Goal: Information Seeking & Learning: Learn about a topic

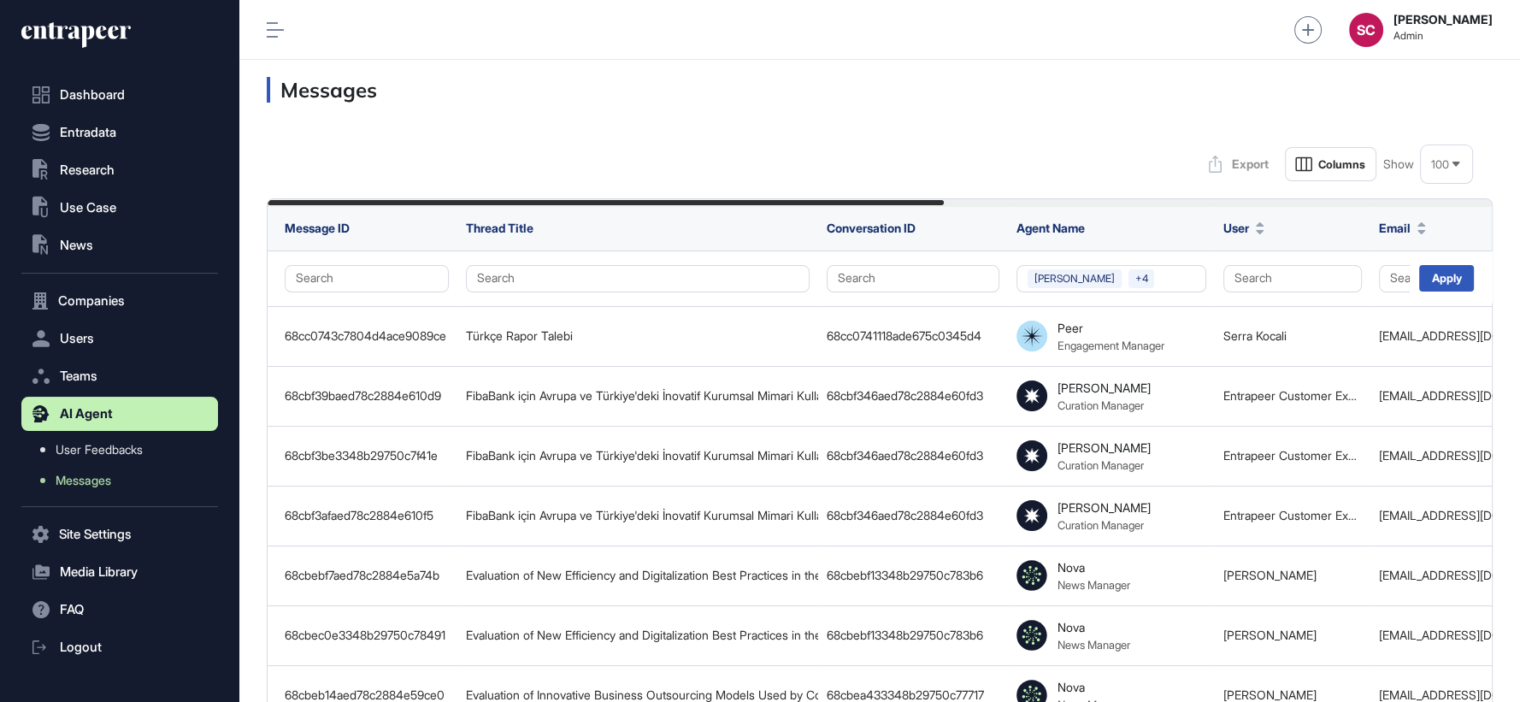
scroll to position [1, 1]
click at [738, 114] on div "Messages" at bounding box center [879, 90] width 1281 height 60
click at [1200, 282] on button "Tracy +4" at bounding box center [1112, 278] width 190 height 27
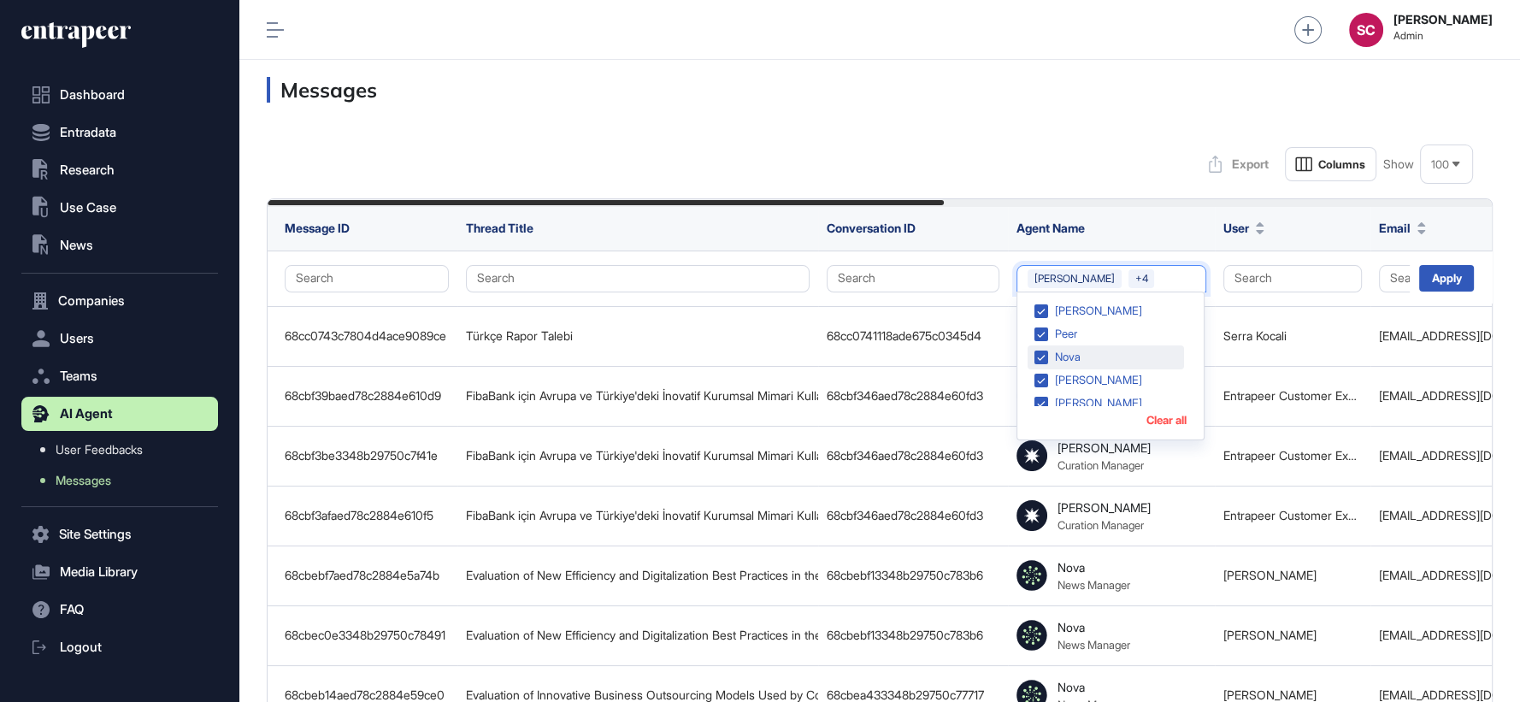
scroll to position [78, 0]
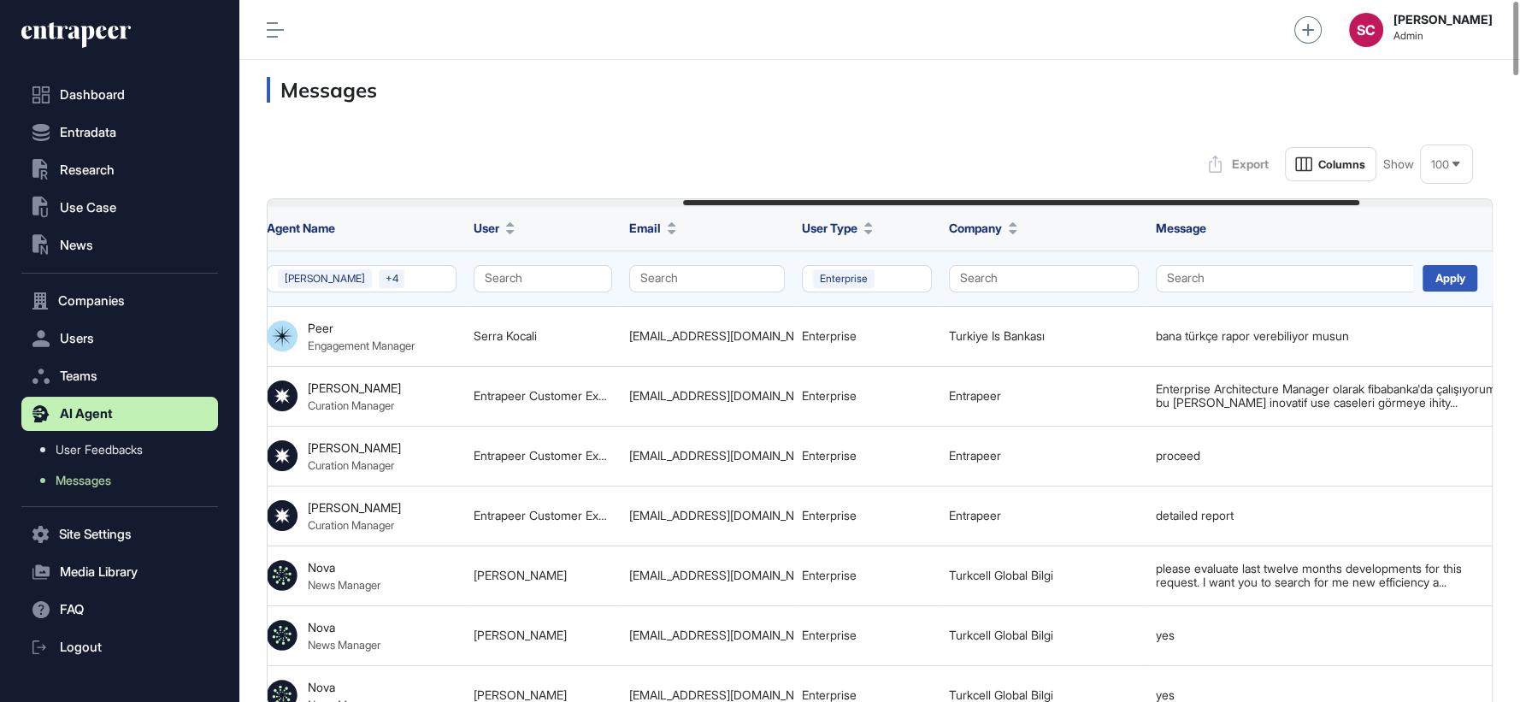
scroll to position [0, 757]
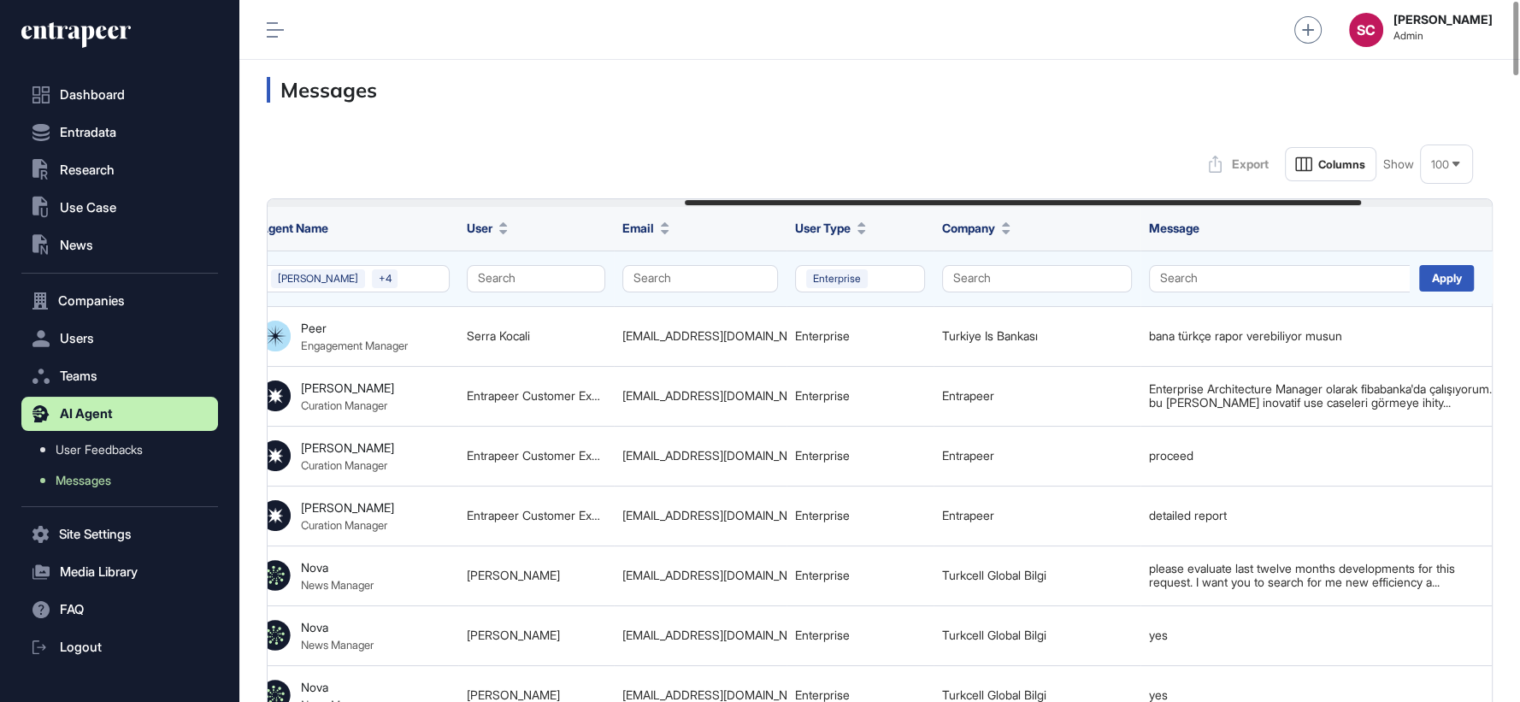
click at [1460, 259] on div "Apply" at bounding box center [1451, 276] width 83 height 51
click at [1464, 267] on div "Apply" at bounding box center [1447, 278] width 55 height 27
click at [1448, 275] on div "Apply" at bounding box center [1447, 278] width 55 height 27
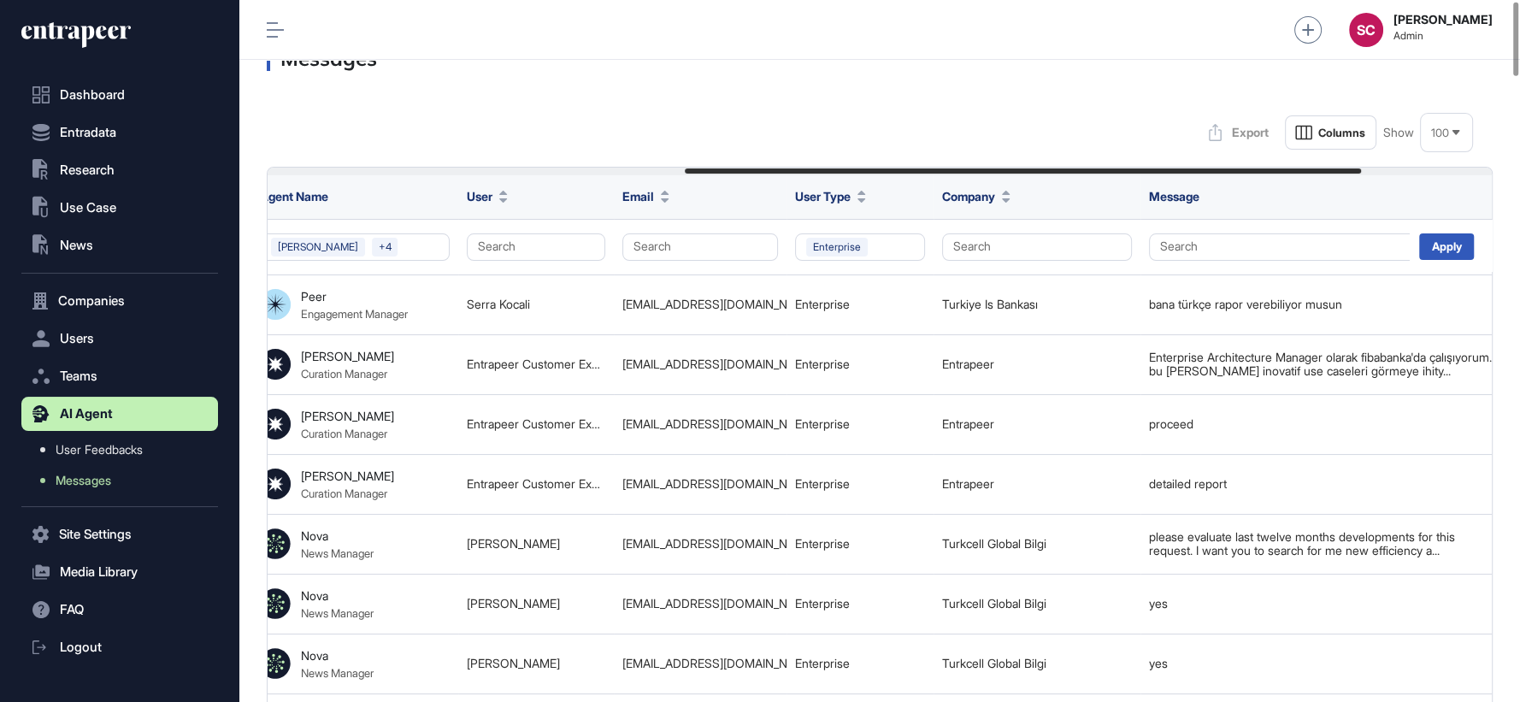
scroll to position [0, 0]
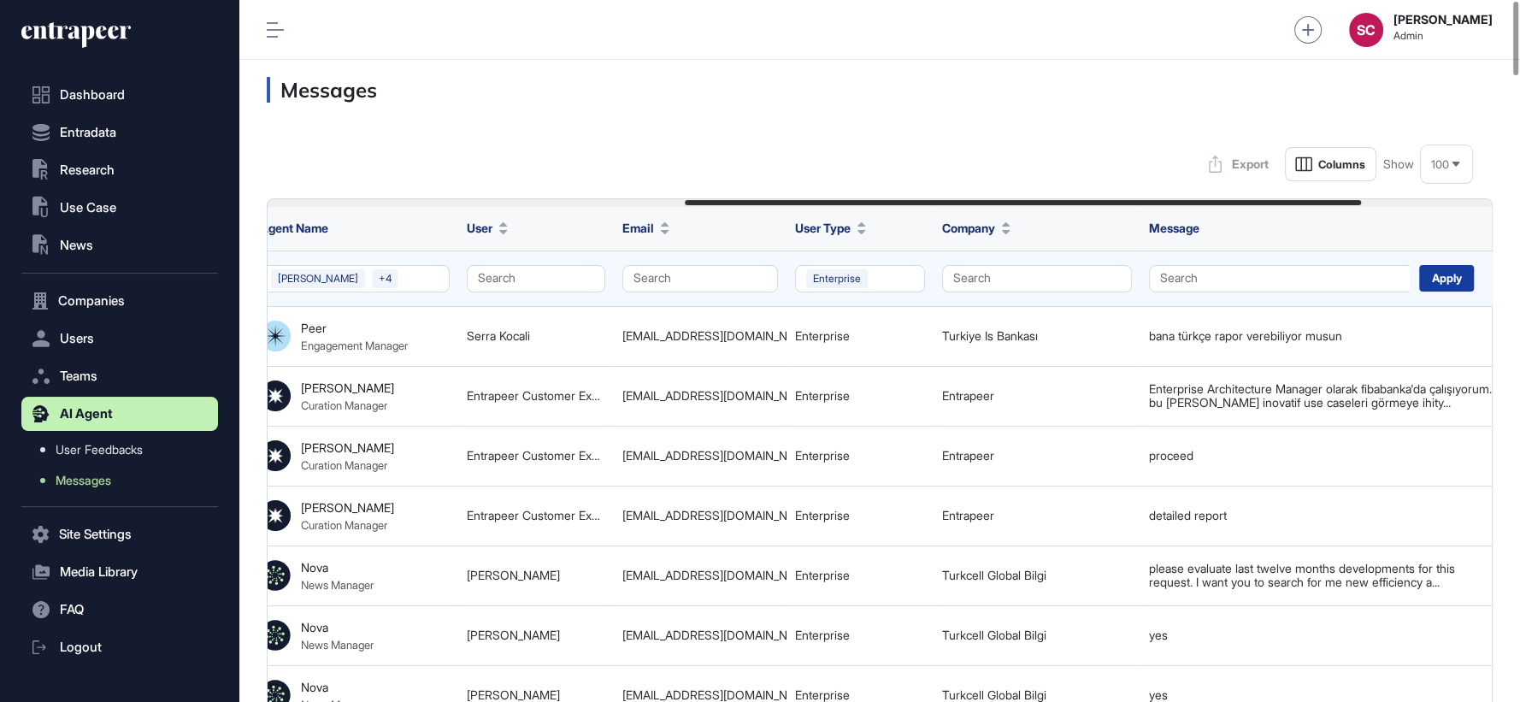
click at [1435, 275] on div "Apply" at bounding box center [1447, 278] width 55 height 27
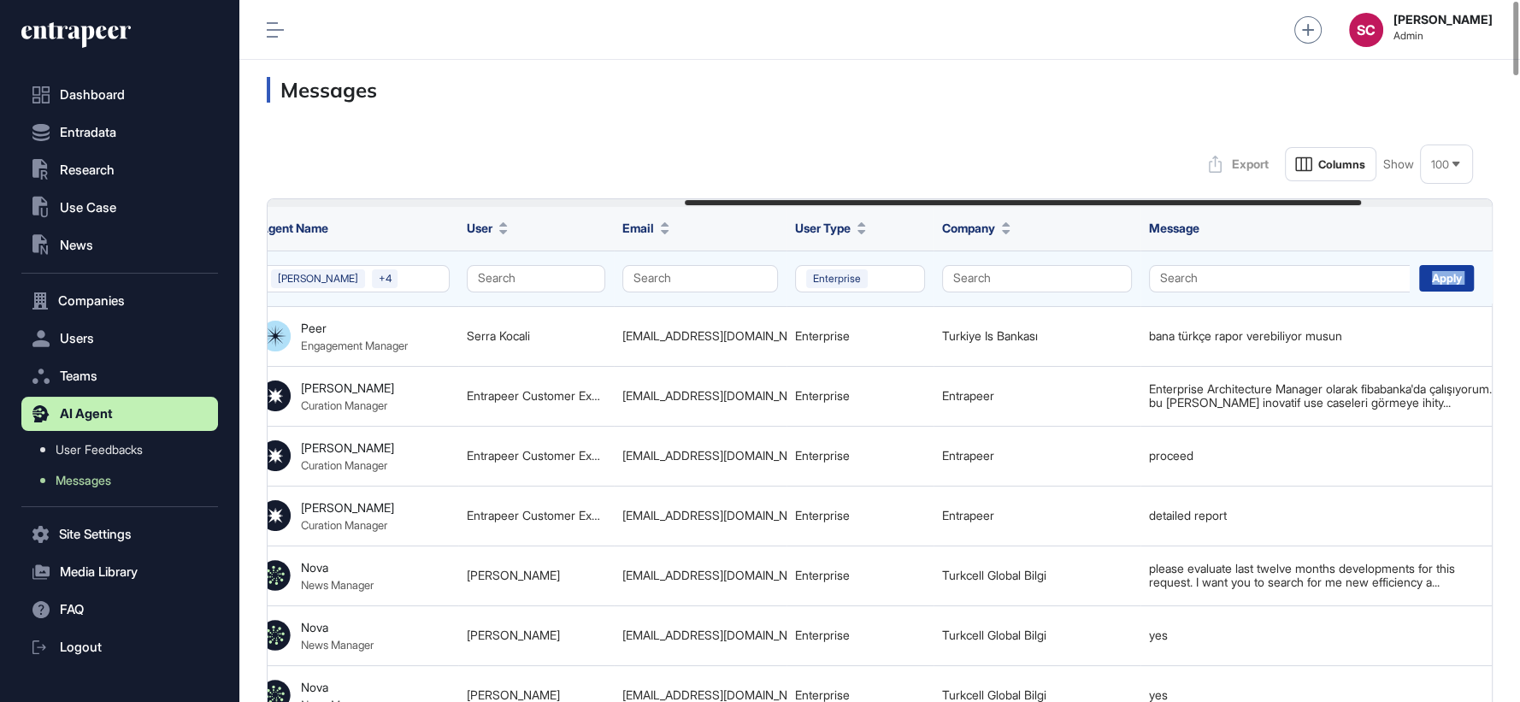
click at [1433, 275] on div "Apply" at bounding box center [1447, 278] width 55 height 27
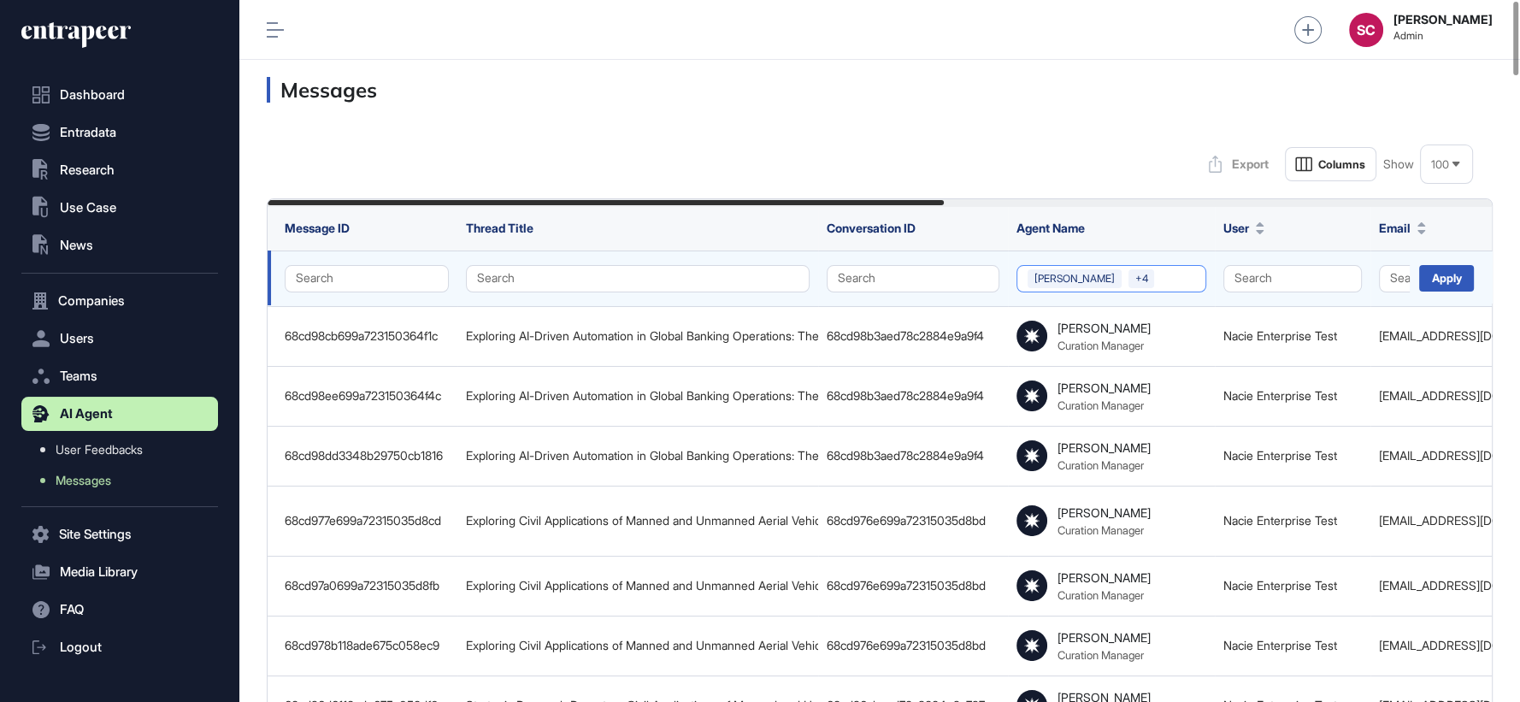
click at [1118, 282] on button "Tracy +4" at bounding box center [1112, 278] width 190 height 27
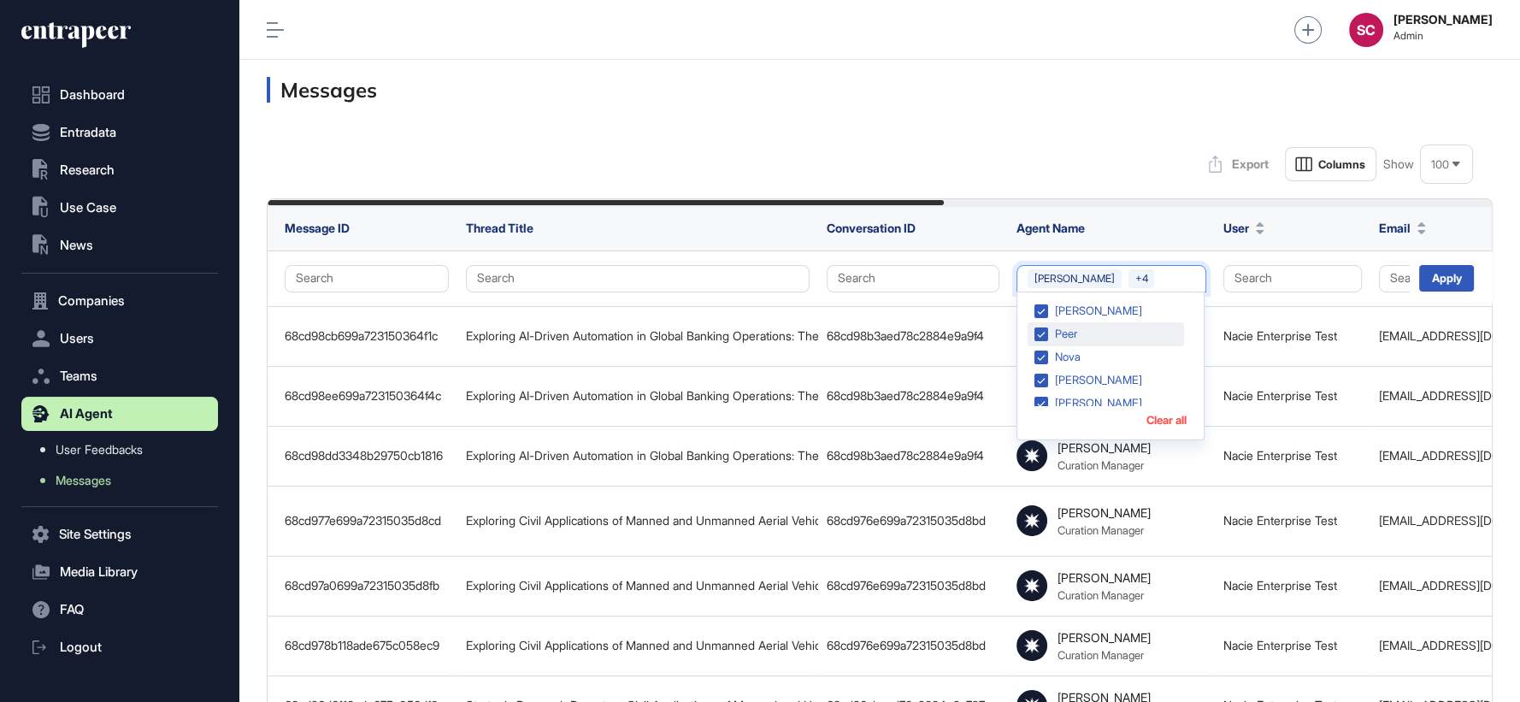
click at [1039, 324] on div "Peer" at bounding box center [1106, 334] width 156 height 24
click at [1035, 307] on div "Tracy" at bounding box center [1106, 311] width 156 height 24
click at [1035, 307] on div "Nova" at bounding box center [1106, 311] width 156 height 24
click at [1035, 307] on div "Nash" at bounding box center [1106, 311] width 156 height 24
click at [1035, 307] on div "Curie" at bounding box center [1106, 311] width 156 height 24
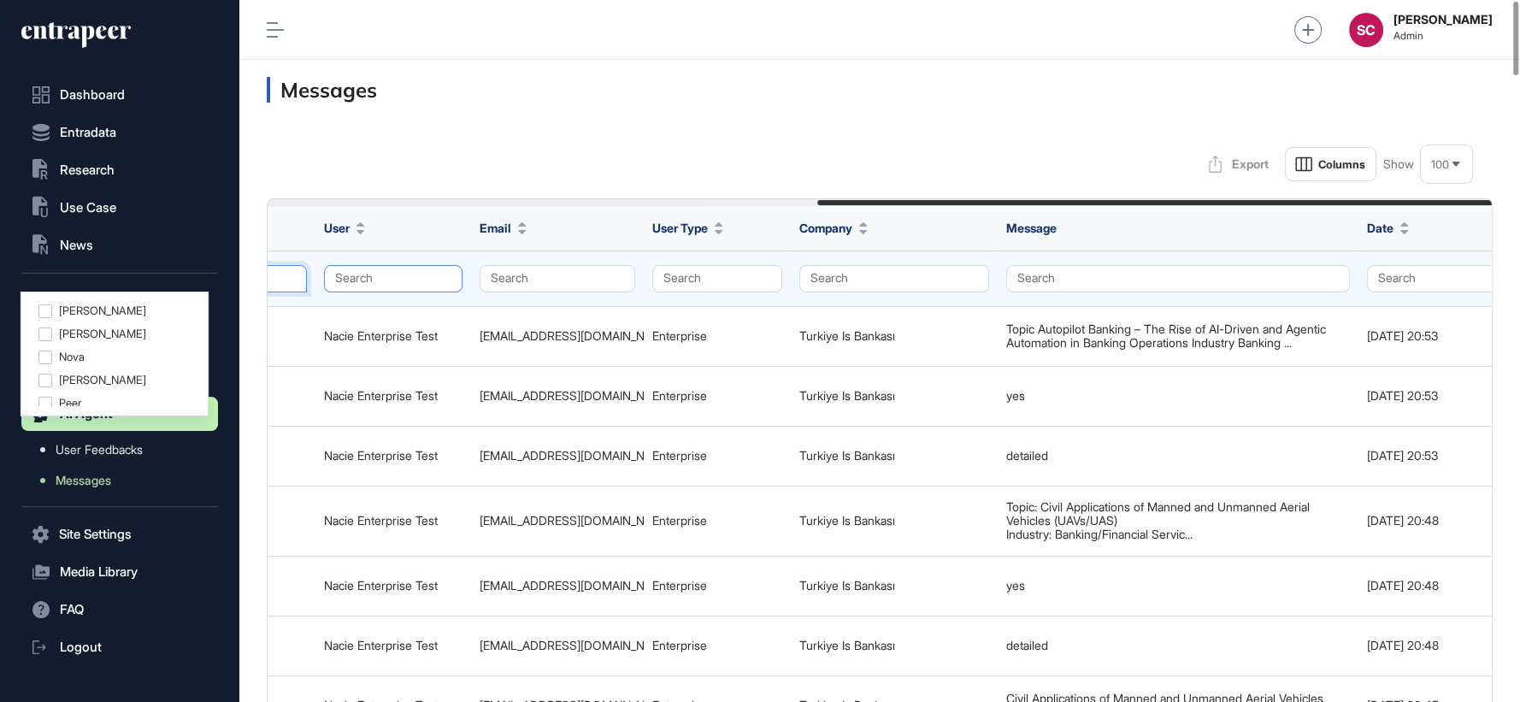
scroll to position [0, 995]
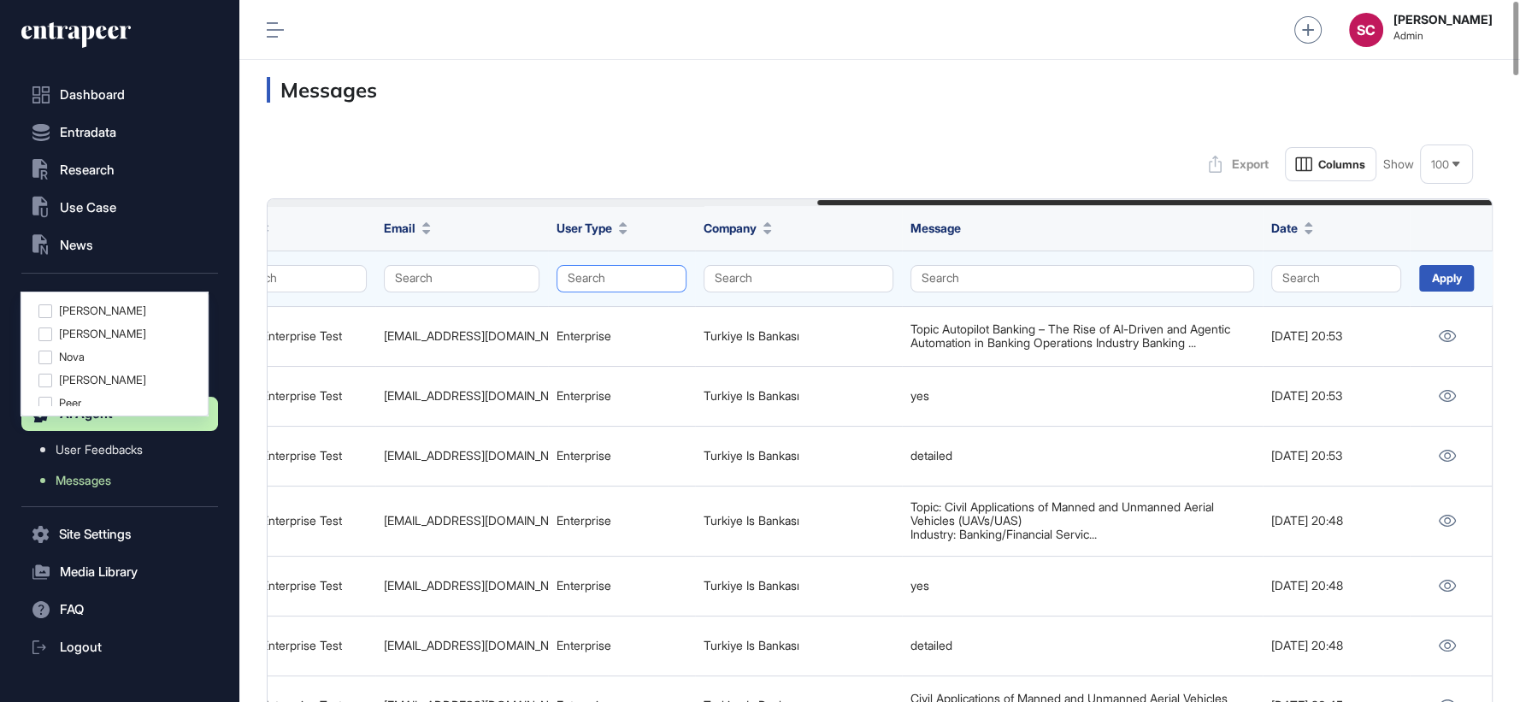
click at [583, 272] on button "Search" at bounding box center [622, 278] width 130 height 27
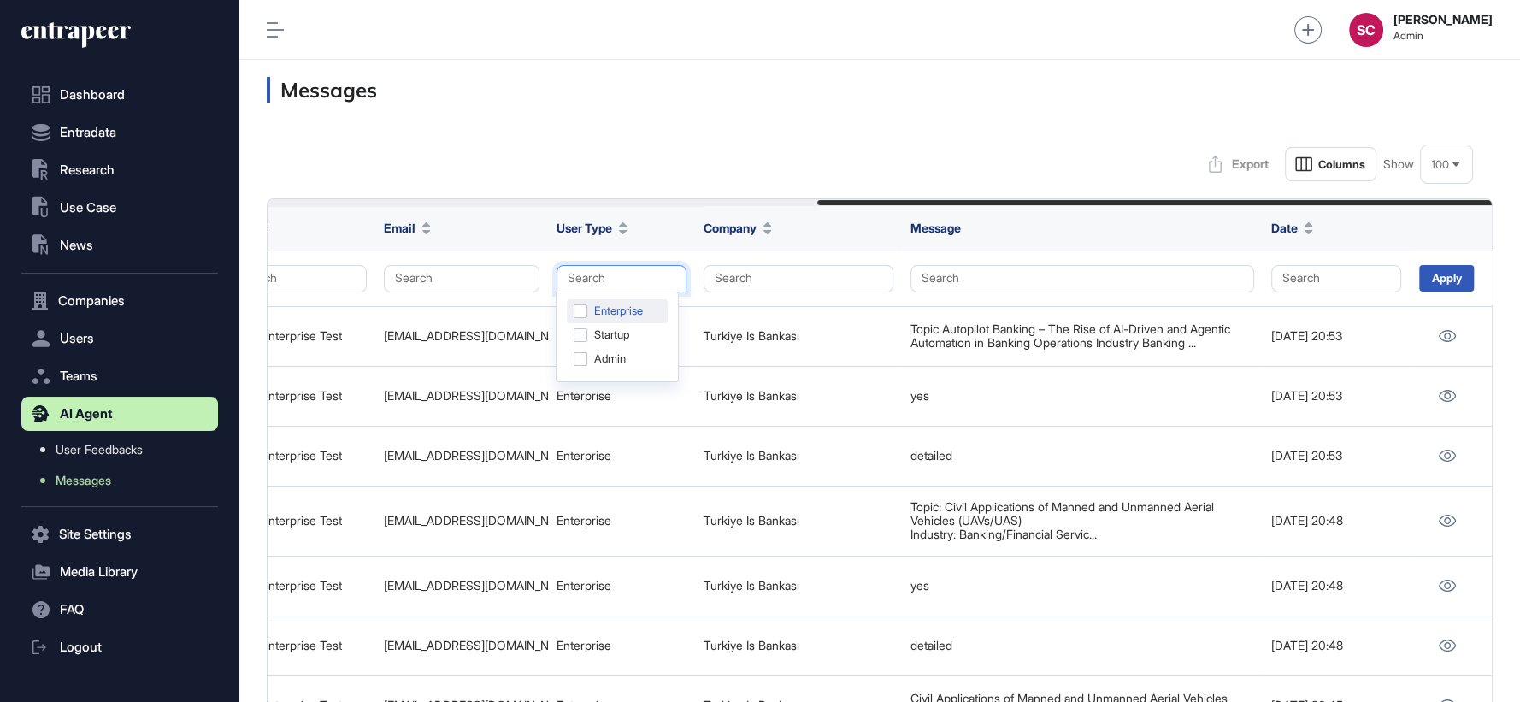
click at [604, 315] on div "Enterprise" at bounding box center [617, 311] width 101 height 24
click at [1427, 269] on div "Apply" at bounding box center [1447, 278] width 55 height 27
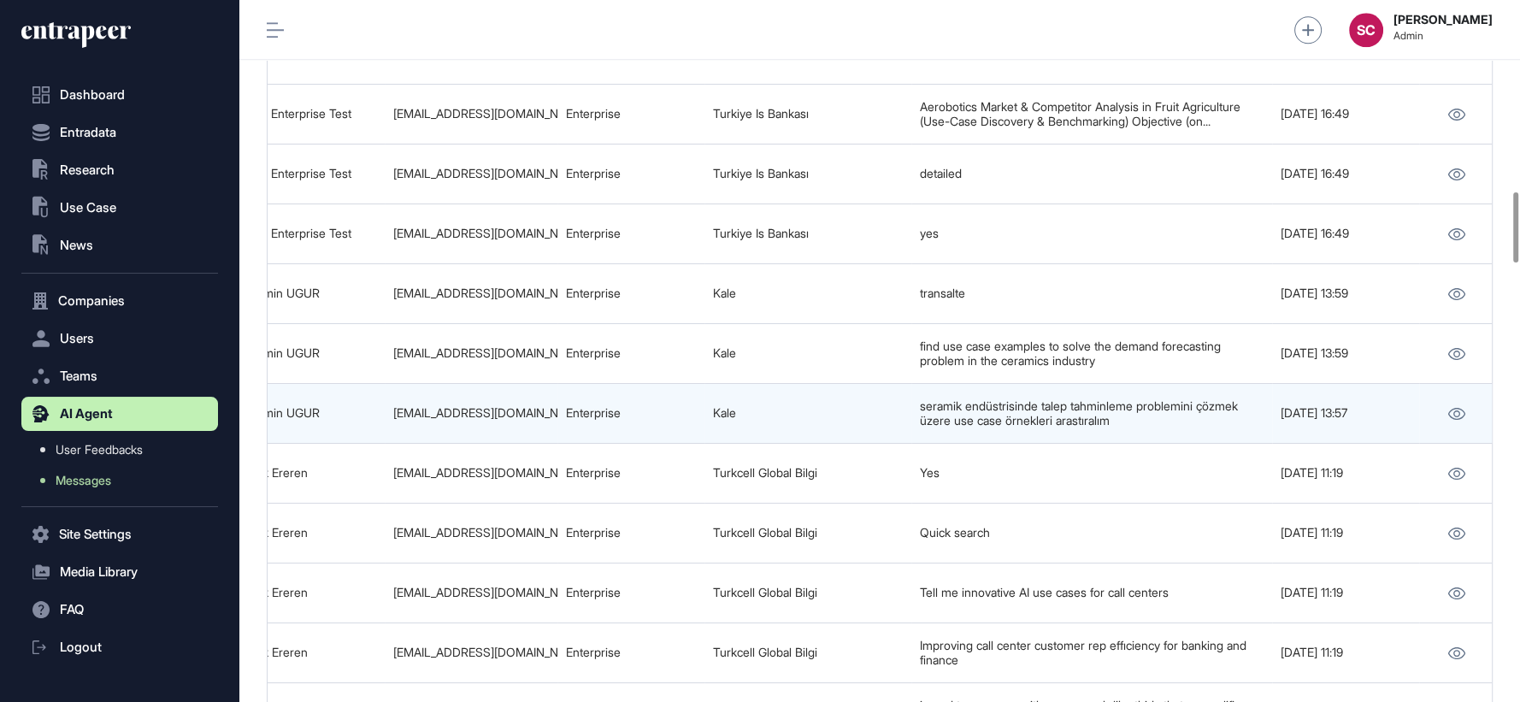
scroll to position [0, 995]
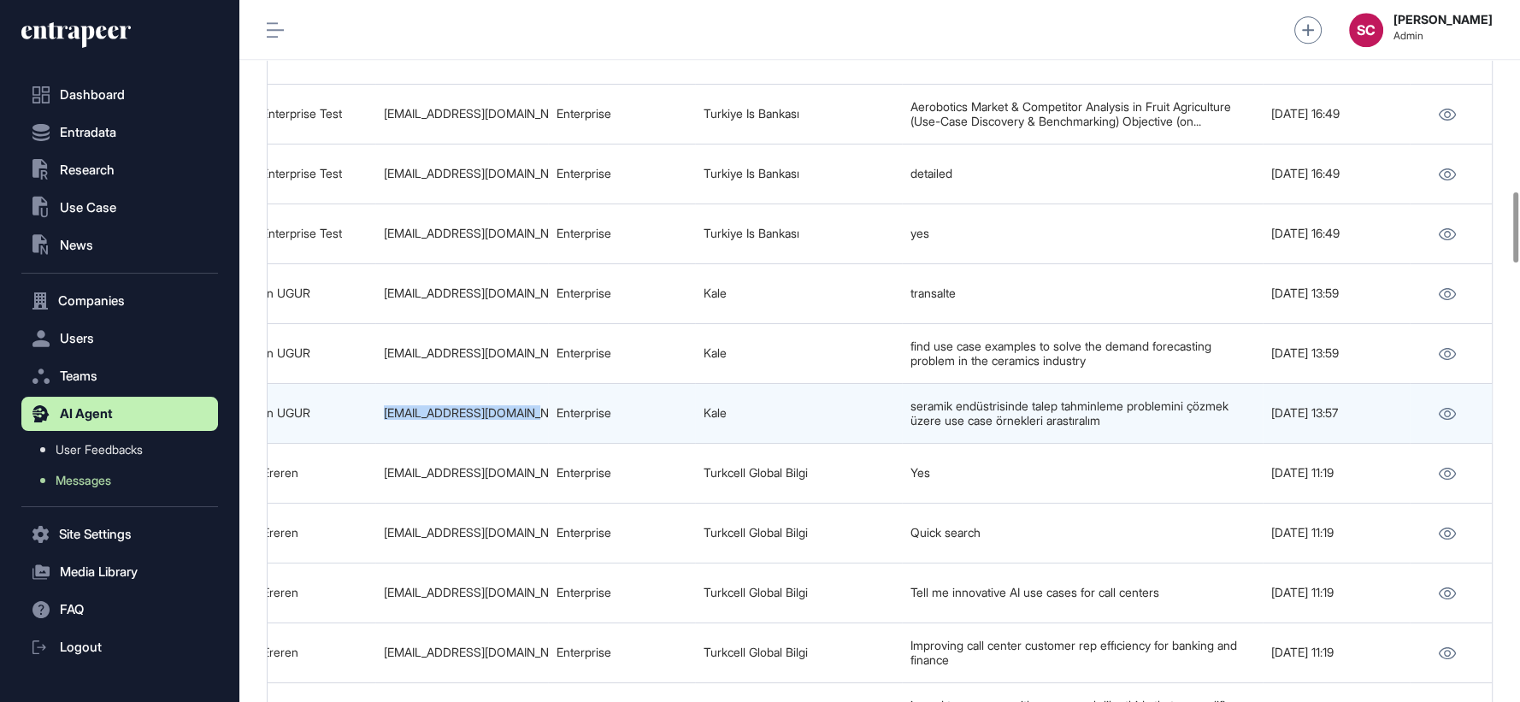
drag, startPoint x: 521, startPoint y: 415, endPoint x: 375, endPoint y: 424, distance: 146.5
click at [375, 424] on td "yaseminugur@kale.com.tr" at bounding box center [461, 414] width 173 height 60
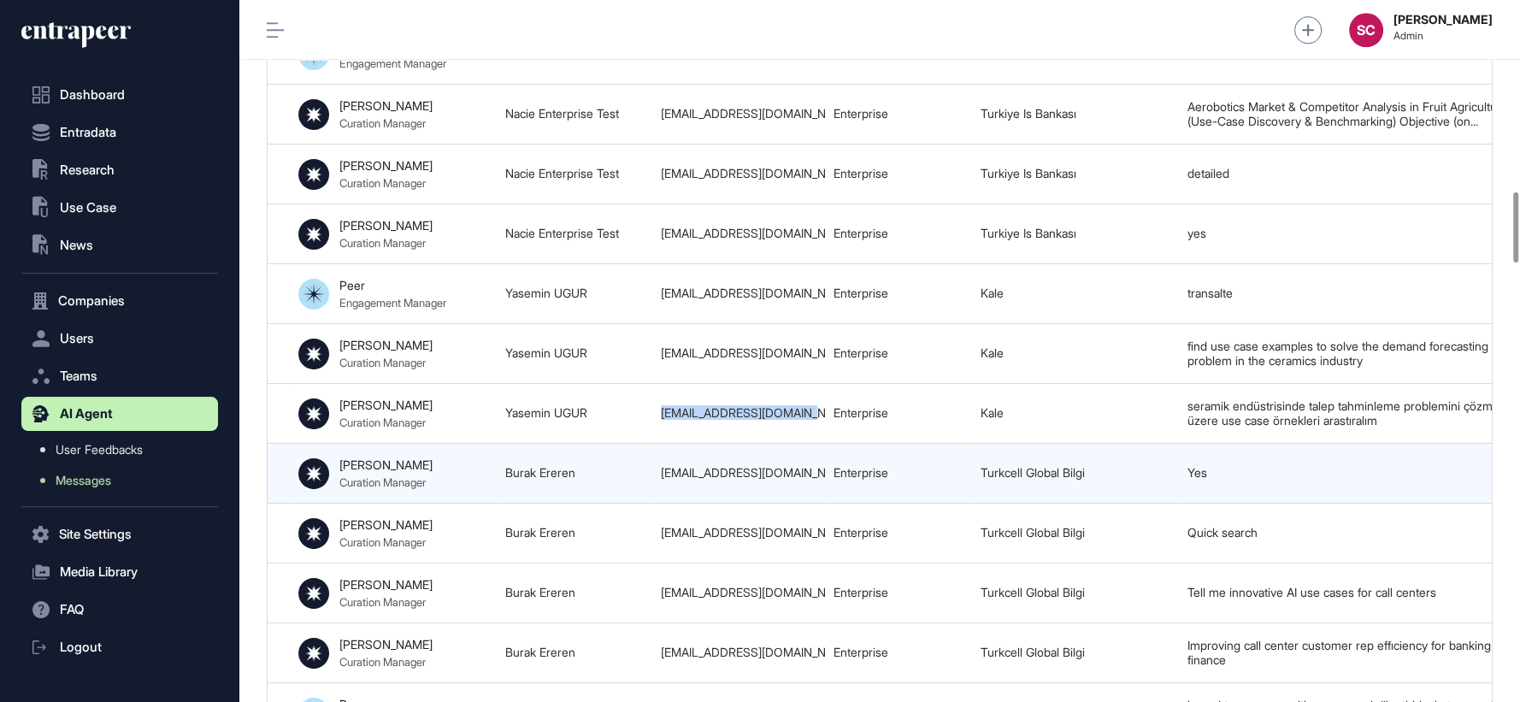
scroll to position [0, 595]
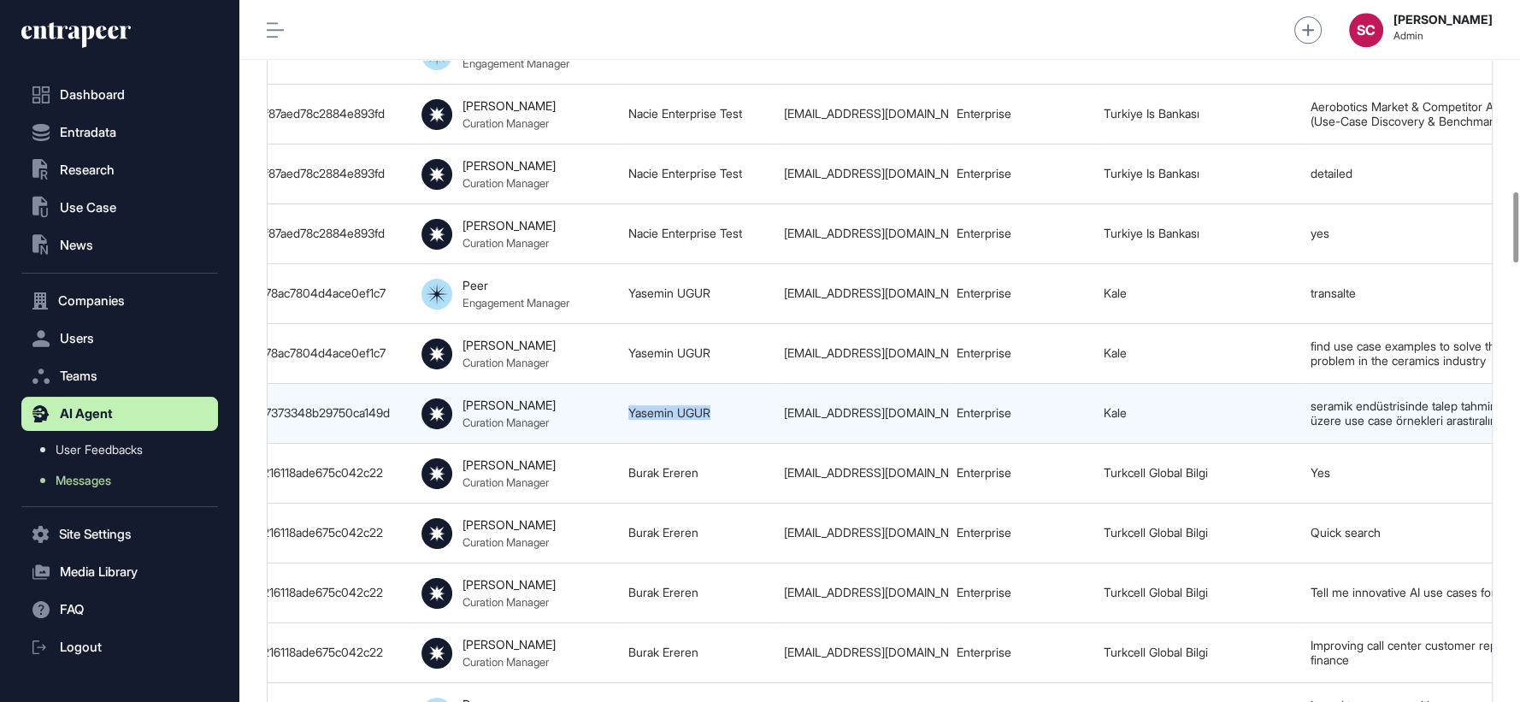
drag, startPoint x: 732, startPoint y: 420, endPoint x: 623, endPoint y: 418, distance: 109.5
click at [623, 418] on td "Yasemin UGUR" at bounding box center [698, 414] width 156 height 60
copy link "Yasemin UGUR"
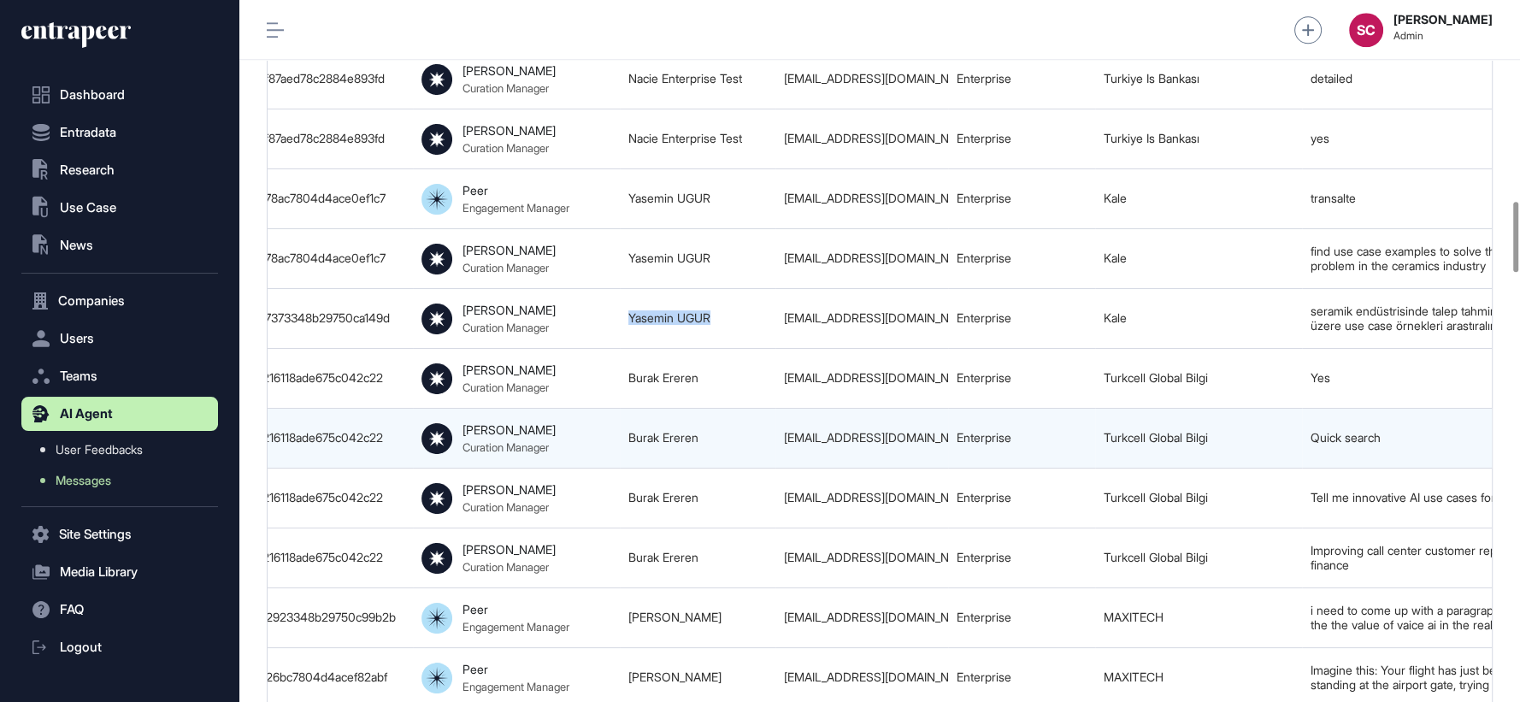
scroll to position [0, 995]
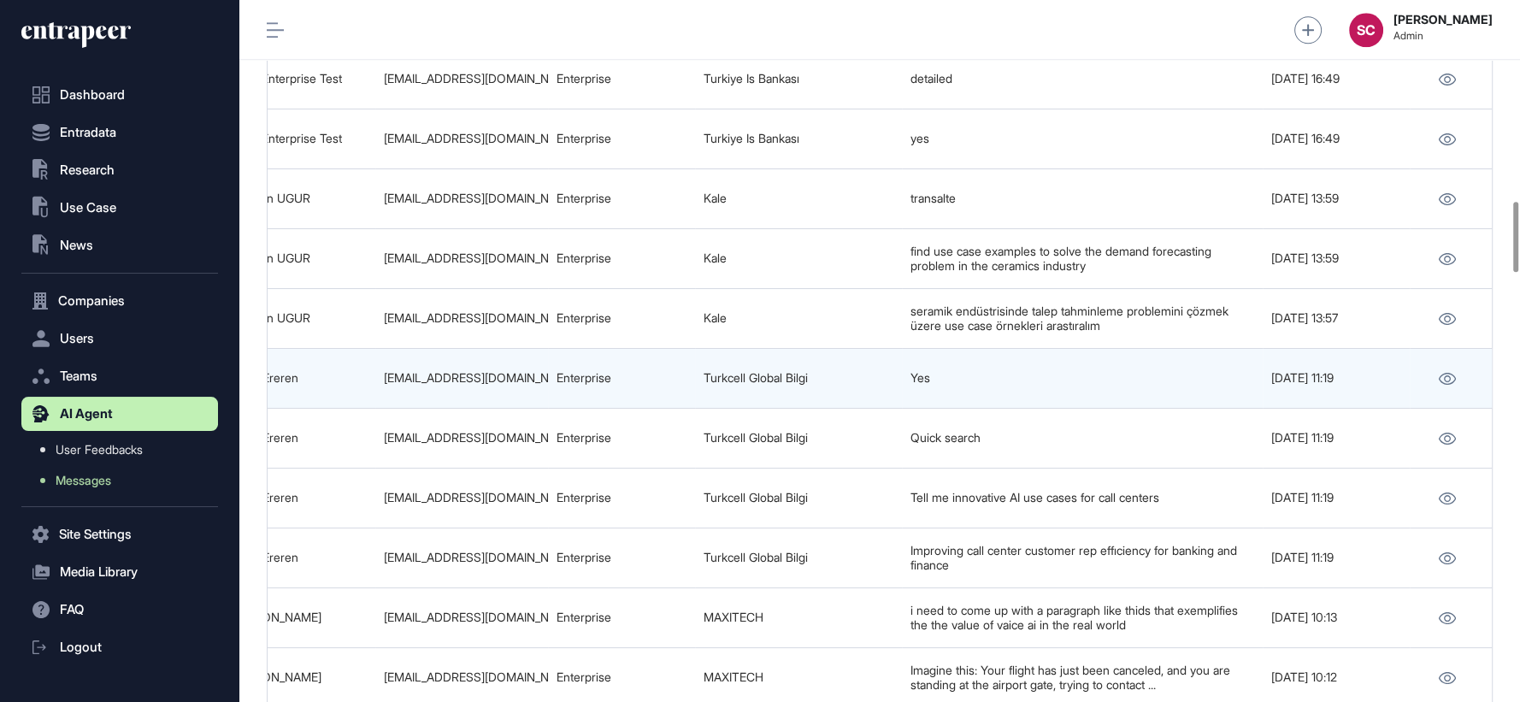
click at [510, 381] on div "burak.ereren@globalbilgi.com.tr" at bounding box center [462, 378] width 156 height 14
copy tr "burak.ereren@globalbilgi.com.tr"
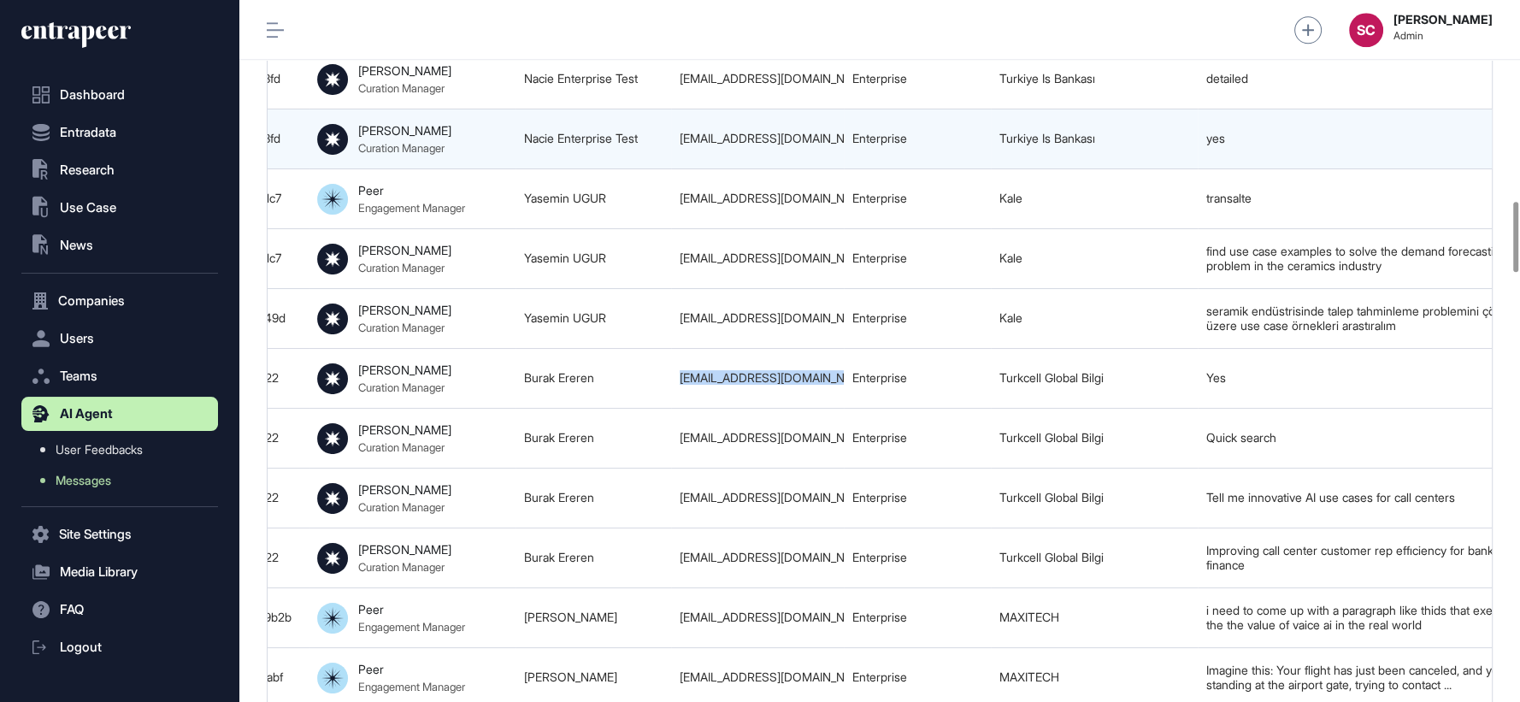
scroll to position [0, 702]
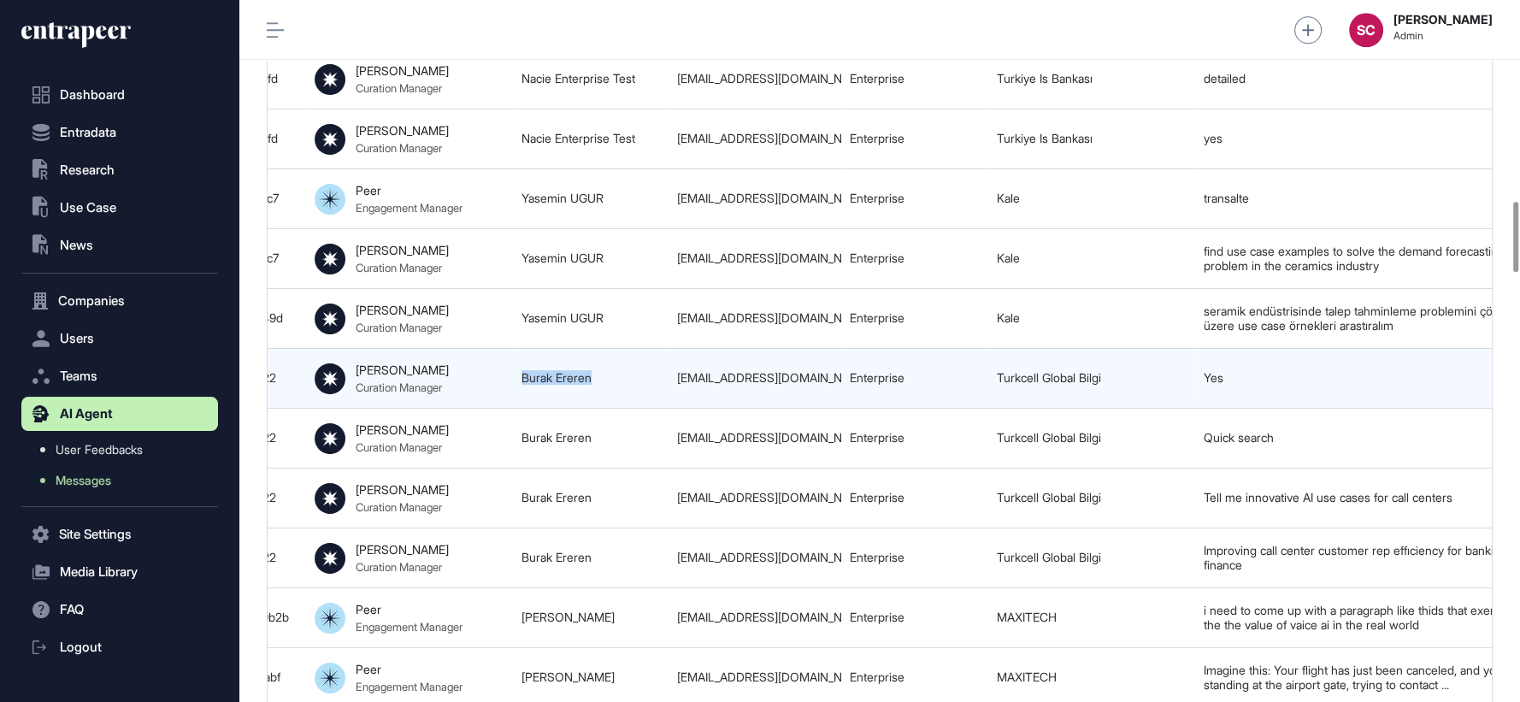
drag, startPoint x: 601, startPoint y: 385, endPoint x: 509, endPoint y: 372, distance: 93.2
click at [509, 372] on tr "68cd12b8aed78c2884e7ba69 Innovative AI Use Cases for Call Centers 68cd1216118ad…" at bounding box center [676, 379] width 2221 height 60
copy tr "Burak Ereren"
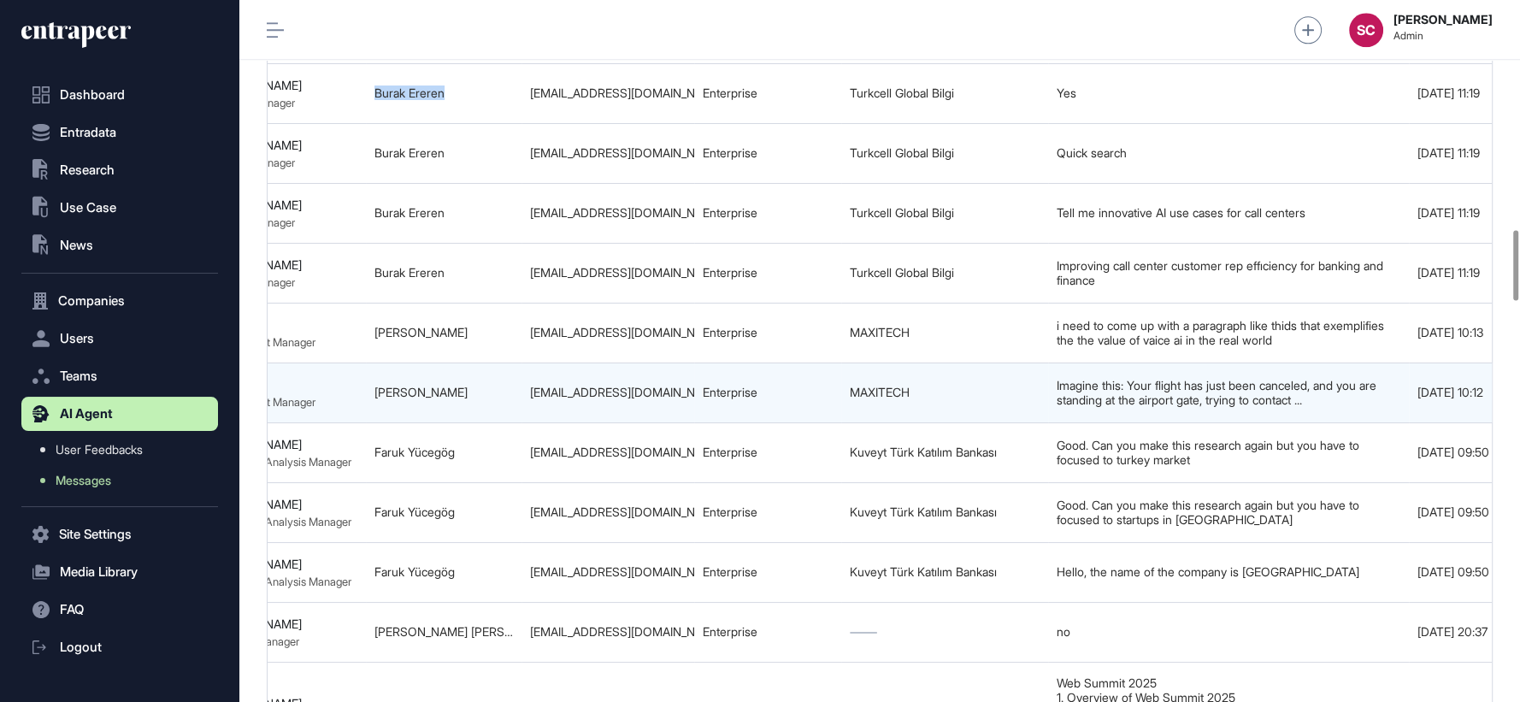
scroll to position [0, 663]
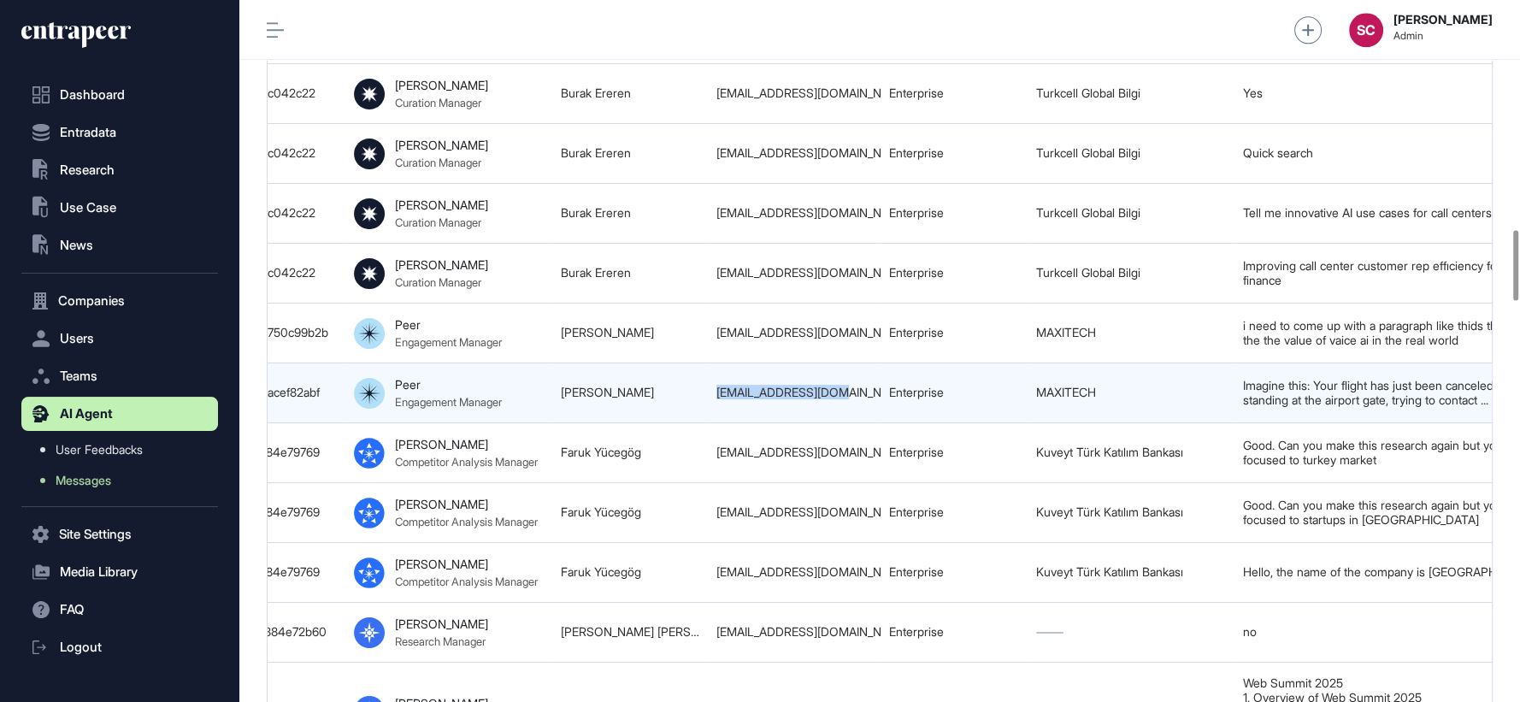
drag, startPoint x: 712, startPoint y: 398, endPoint x: 851, endPoint y: 399, distance: 138.5
click at [851, 399] on td "atahan@maxitech.com" at bounding box center [794, 393] width 173 height 60
copy div "atahan@maxitech.com"
drag, startPoint x: 674, startPoint y: 391, endPoint x: 547, endPoint y: 392, distance: 126.6
click at [547, 392] on tr "68cd026caed78c2884e79dc3 New Thread 68cd026bc7804d4acef82abf Peer Engagement Ma…" at bounding box center [715, 393] width 2221 height 60
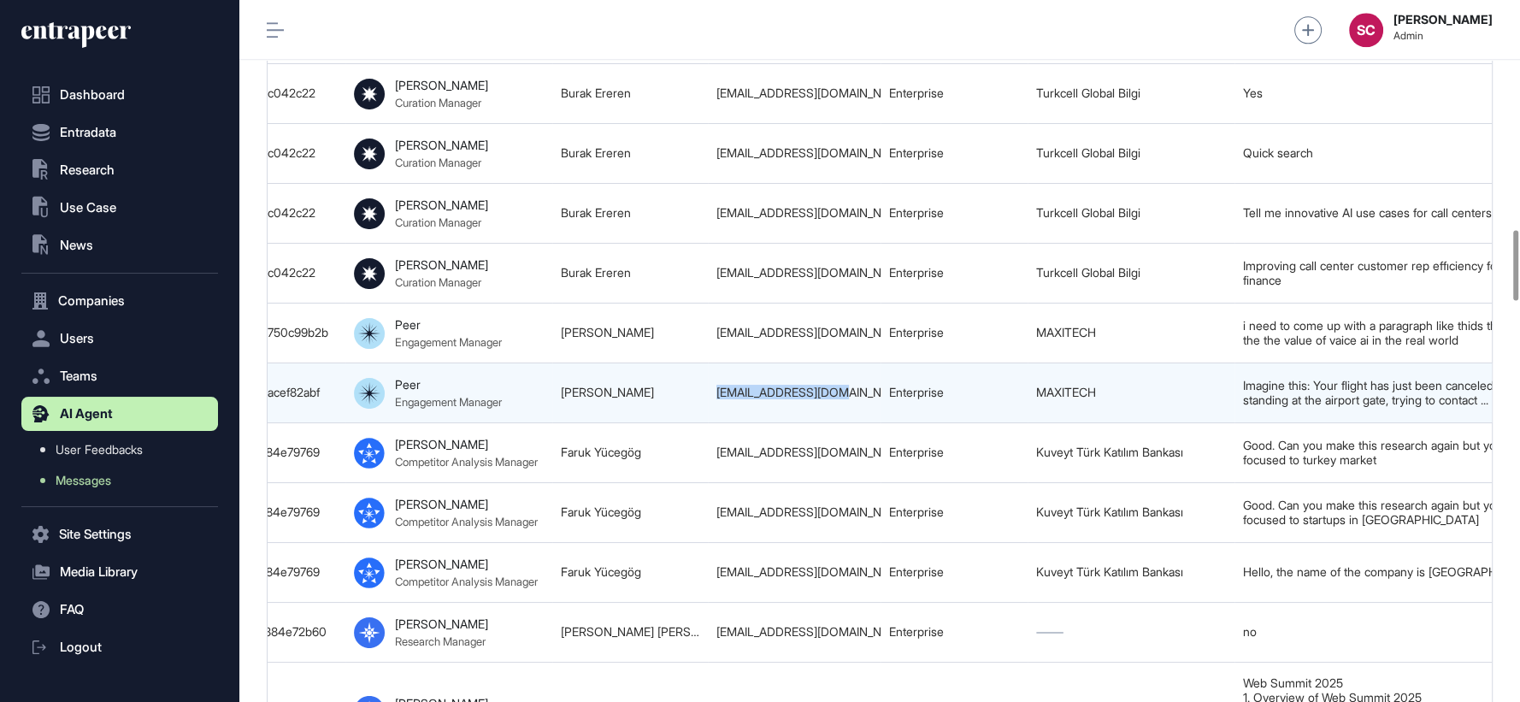
copy tr "Atahan Ozdogan"
drag, startPoint x: 1121, startPoint y: 392, endPoint x: 1011, endPoint y: 387, distance: 110.4
click at [1011, 387] on tr "68cd026caed78c2884e79dc3 New Thread 68cd026bc7804d4acef82abf Peer Engagement Ma…" at bounding box center [715, 393] width 2221 height 60
copy tr "MAXITECH"
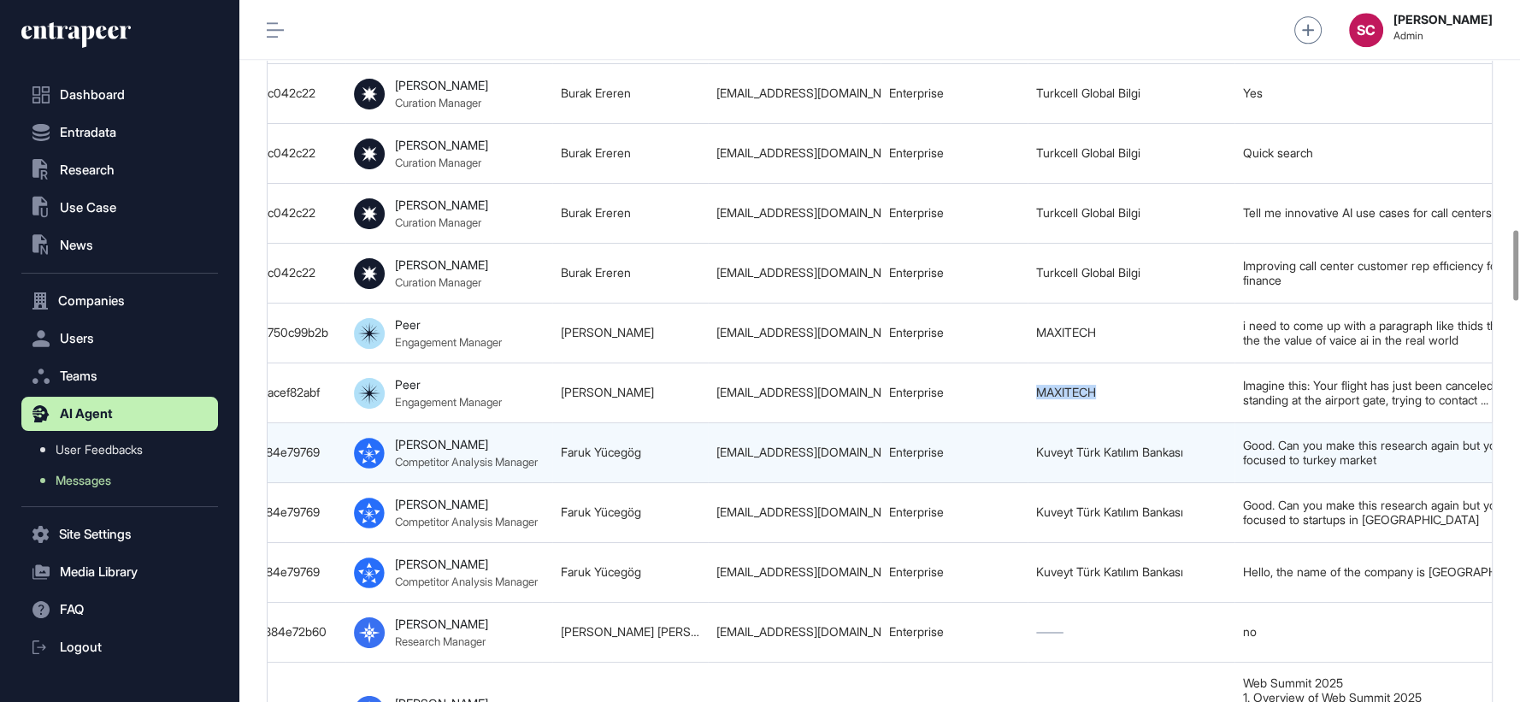
scroll to position [0, 995]
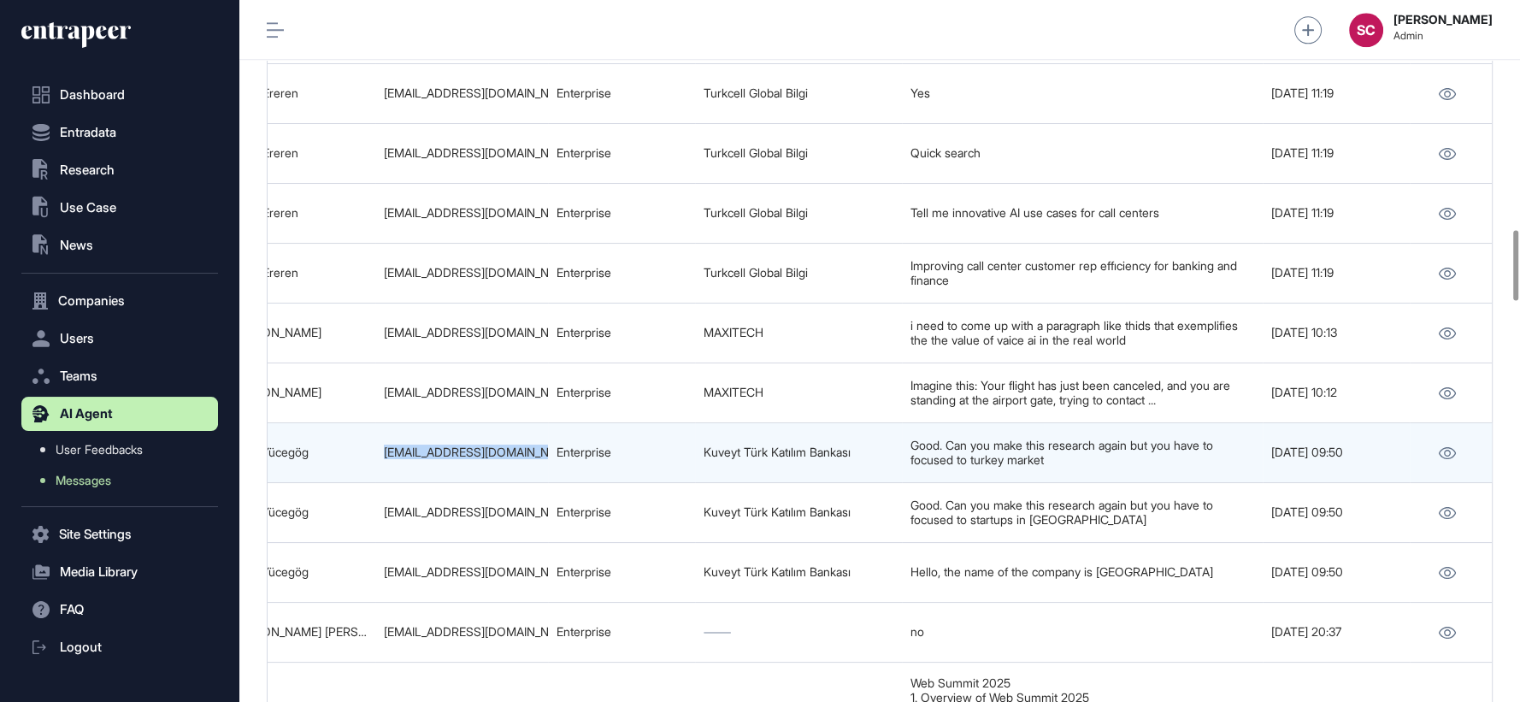
drag, startPoint x: 367, startPoint y: 455, endPoint x: 556, endPoint y: 458, distance: 189.0
click at [556, 458] on tr "68cd0b9daed78c2884e7a856 Finding Competitors for Kampbu 68ccfd3eaed78c2884e7976…" at bounding box center [382, 453] width 2221 height 60
copy tr "Faruk Yücegög faruk.yucegog@kuveytturk.com.tr"
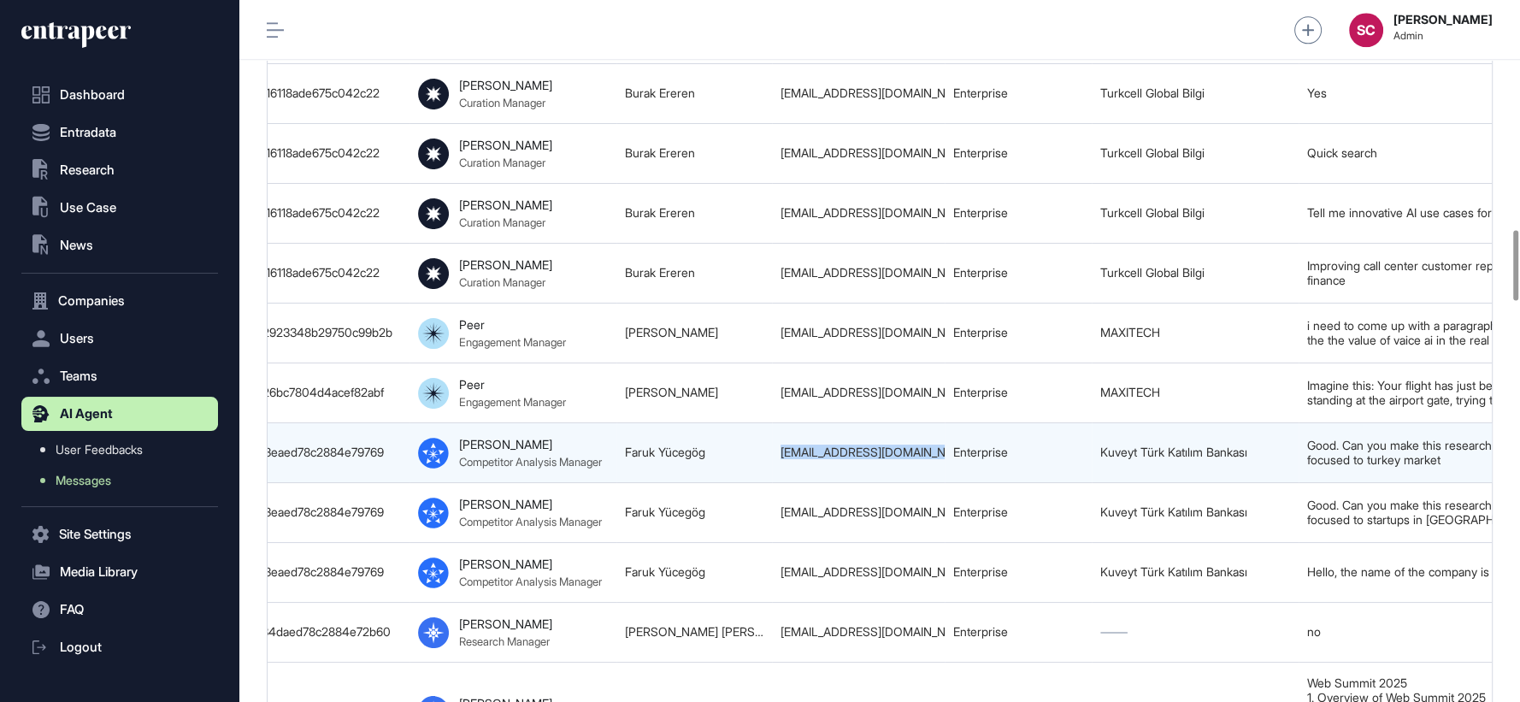
scroll to position [0, 579]
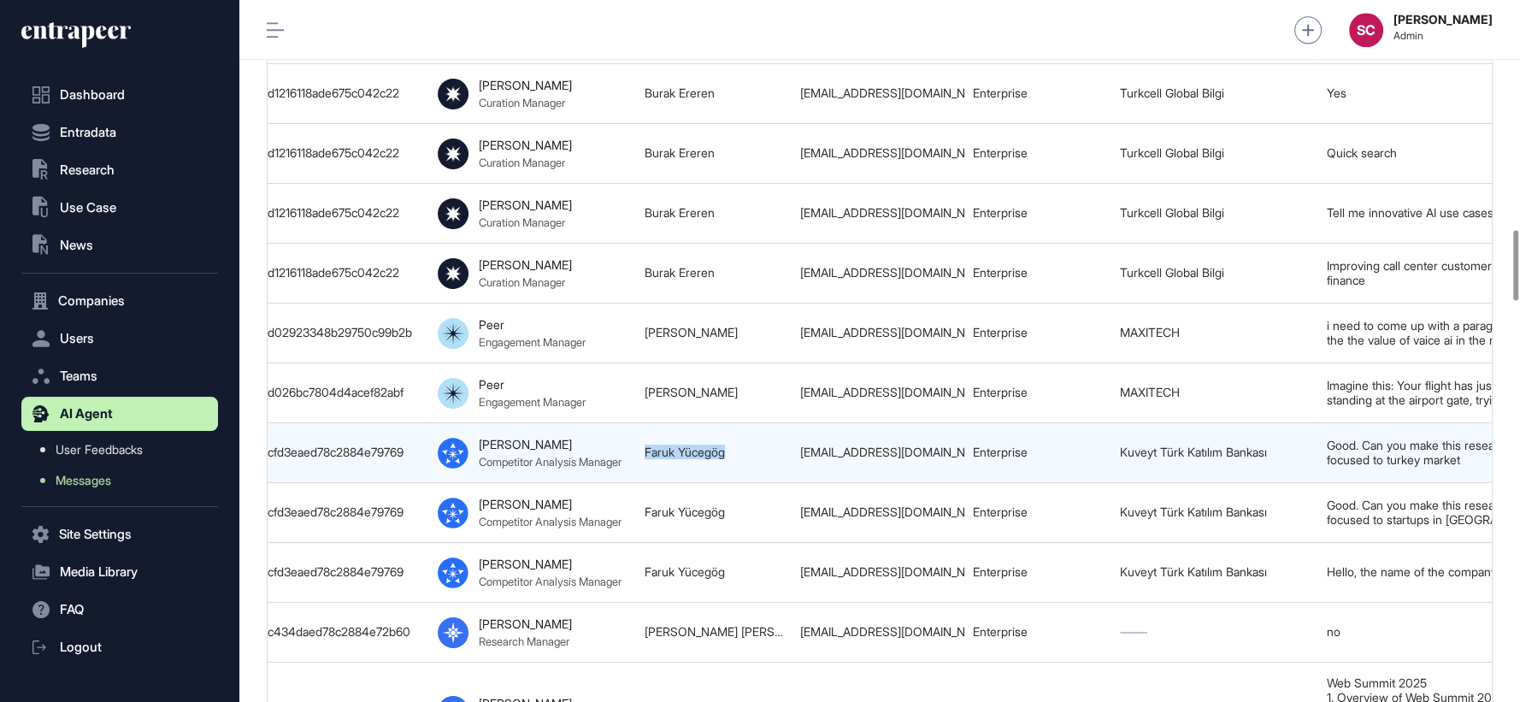
drag, startPoint x: 641, startPoint y: 458, endPoint x: 731, endPoint y: 459, distance: 89.8
click at [731, 459] on td "Faruk Yücegög" at bounding box center [714, 453] width 156 height 60
copy link "Faruk Yücegög"
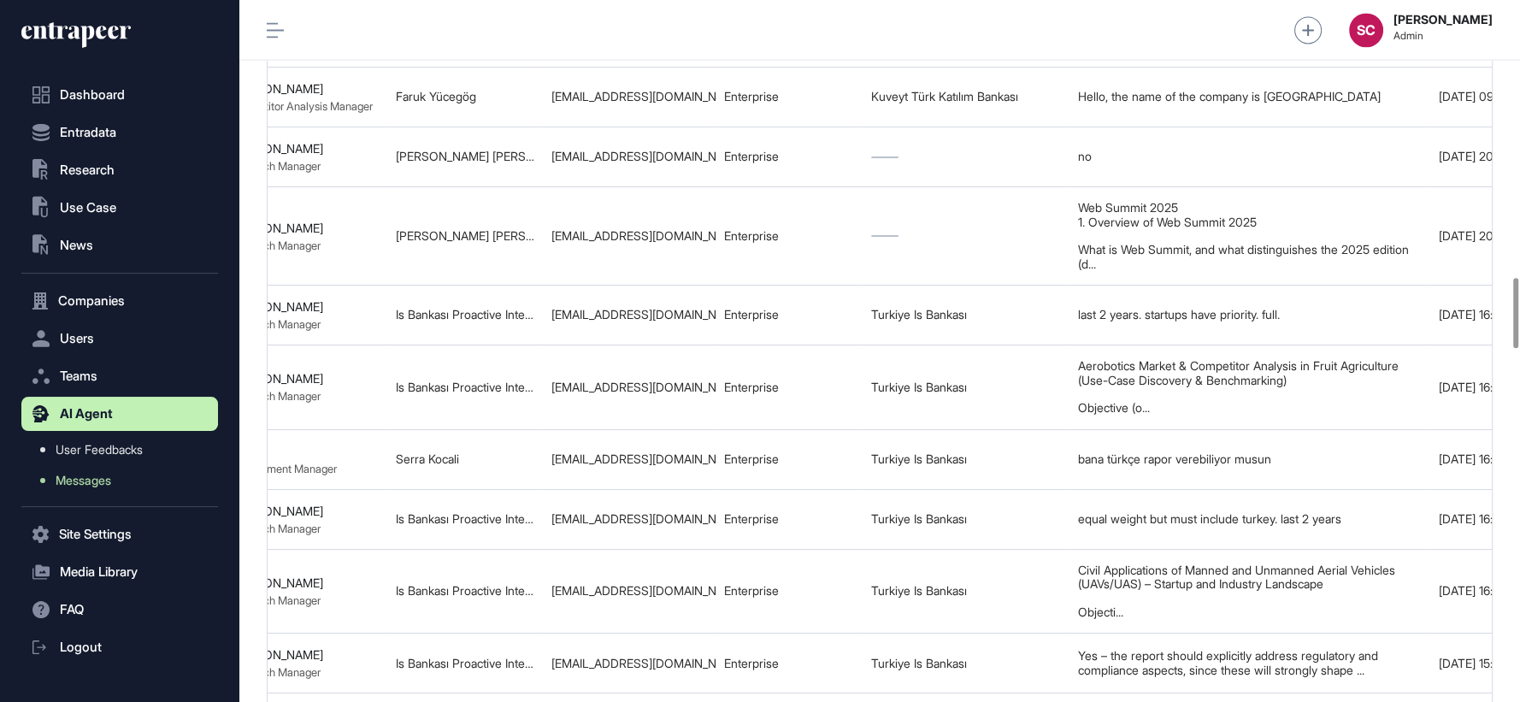
scroll to position [0, 995]
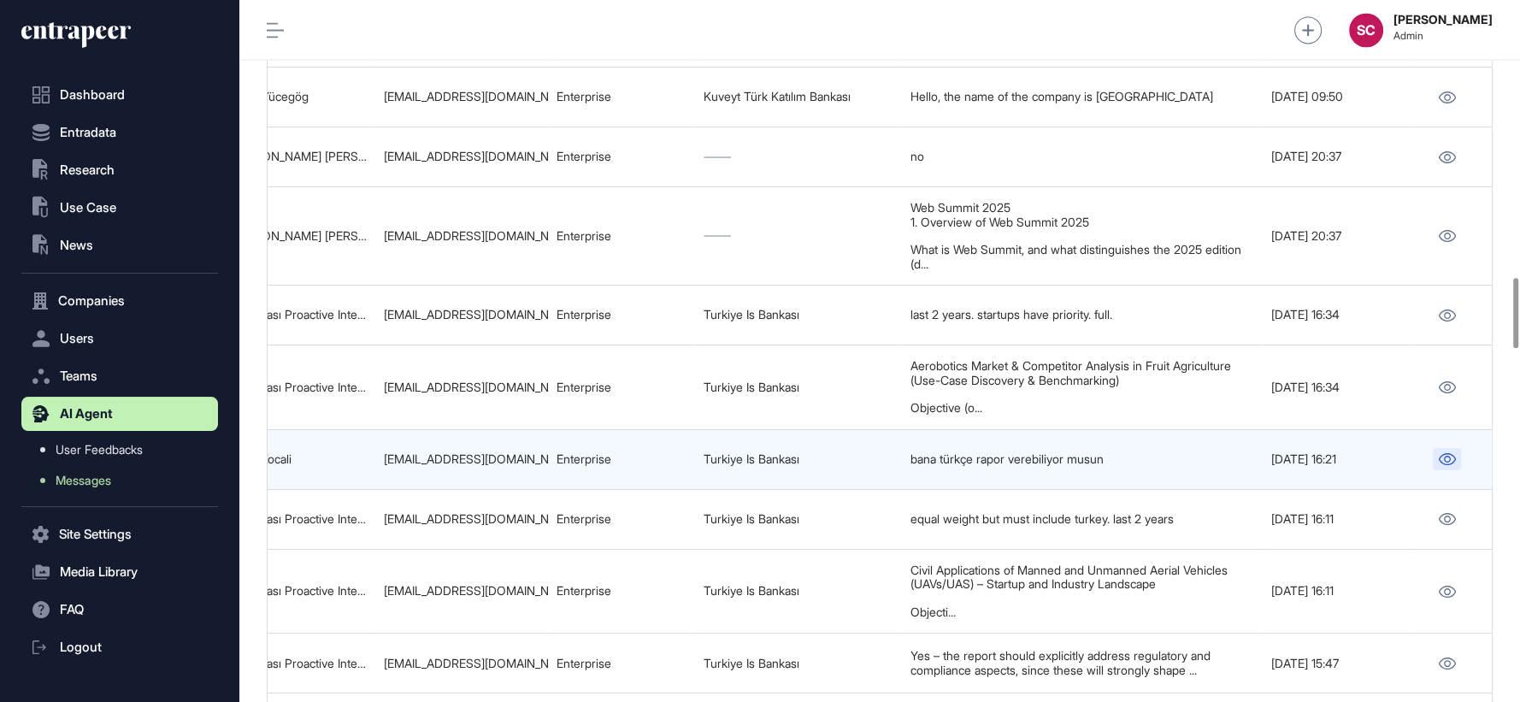
click at [1445, 454] on icon at bounding box center [1447, 459] width 17 height 12
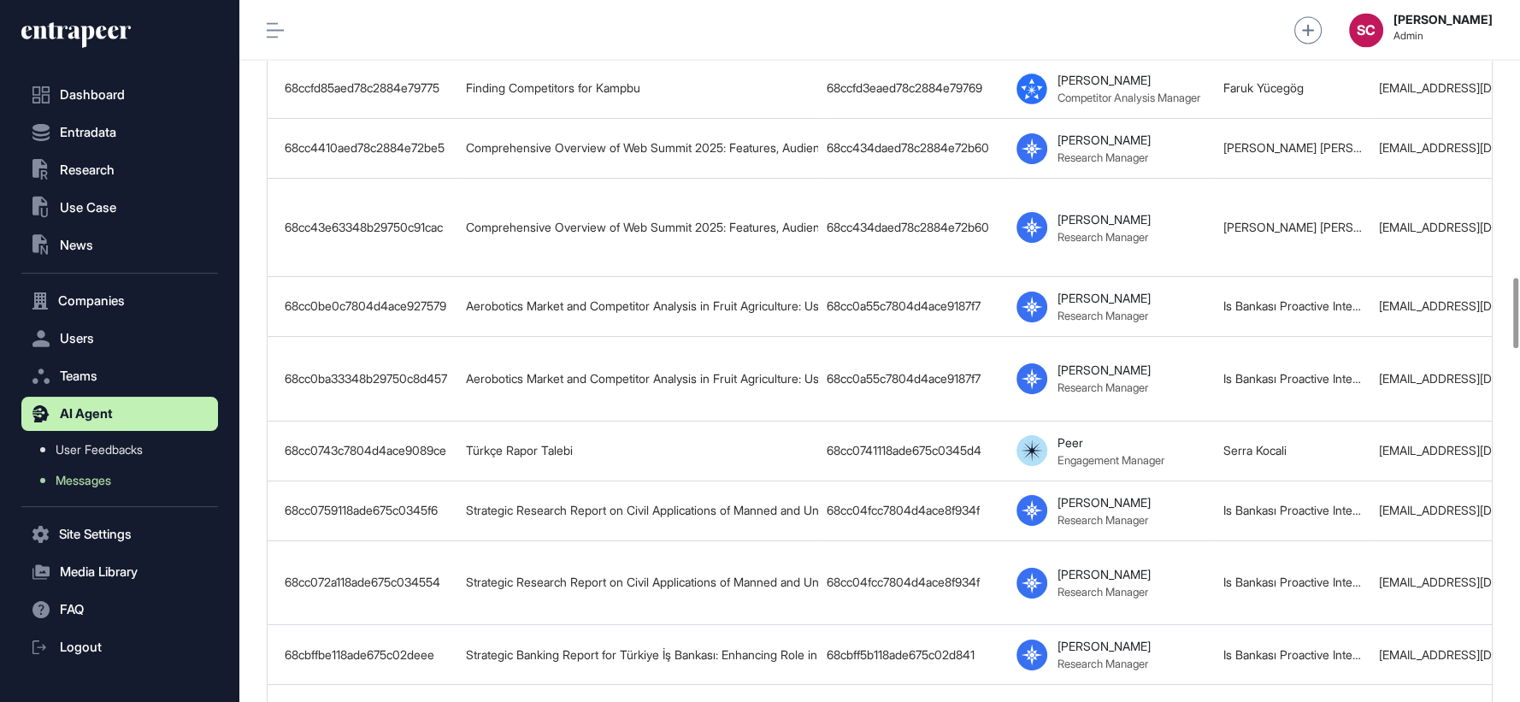
scroll to position [2755, 0]
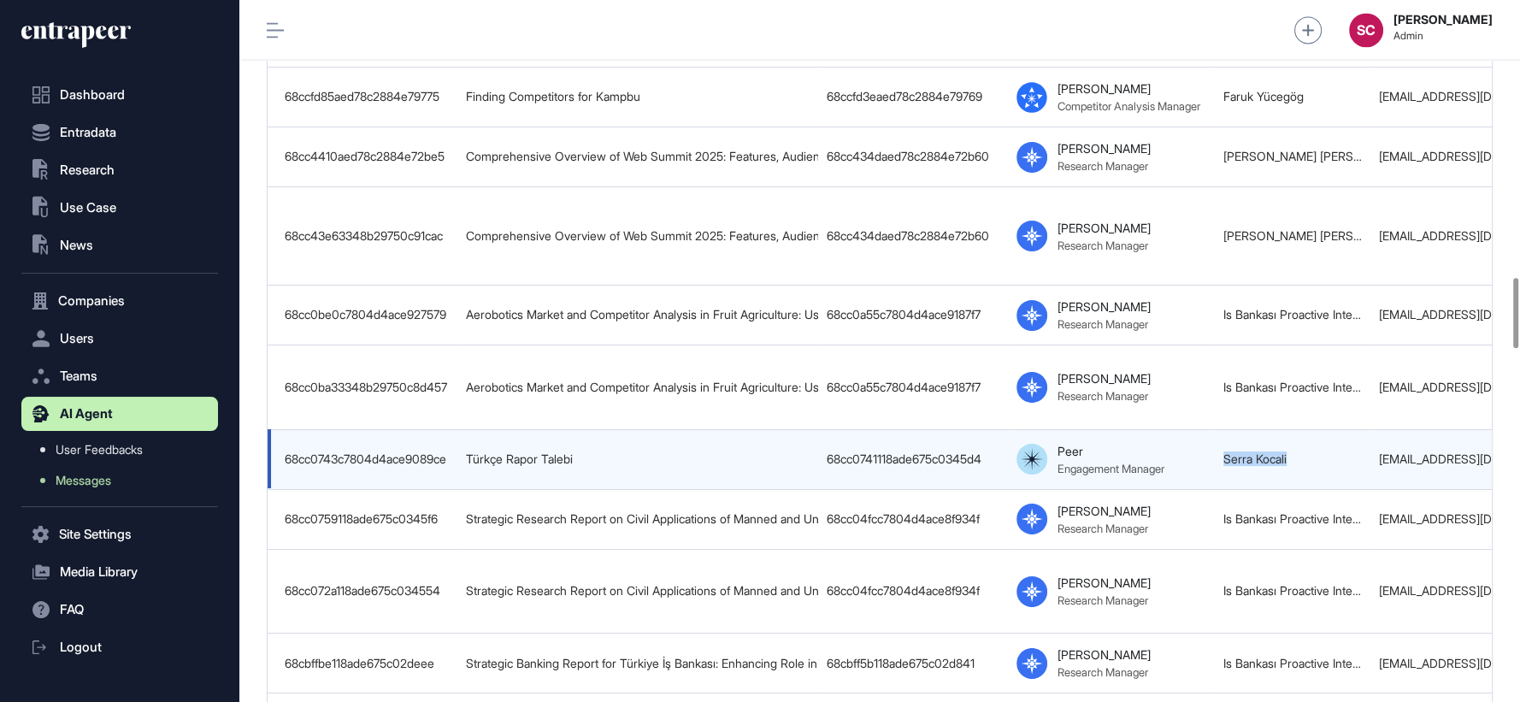
drag, startPoint x: 1325, startPoint y: 450, endPoint x: 1183, endPoint y: 458, distance: 143.1
click at [1183, 458] on tr "68cc0743c7804d4ace9089ce Türkçe Rapor Talebi 68cc0741118ade675c0345d4 Peer Enga…" at bounding box center [1378, 459] width 2221 height 60
copy tr "Serra Kocali"
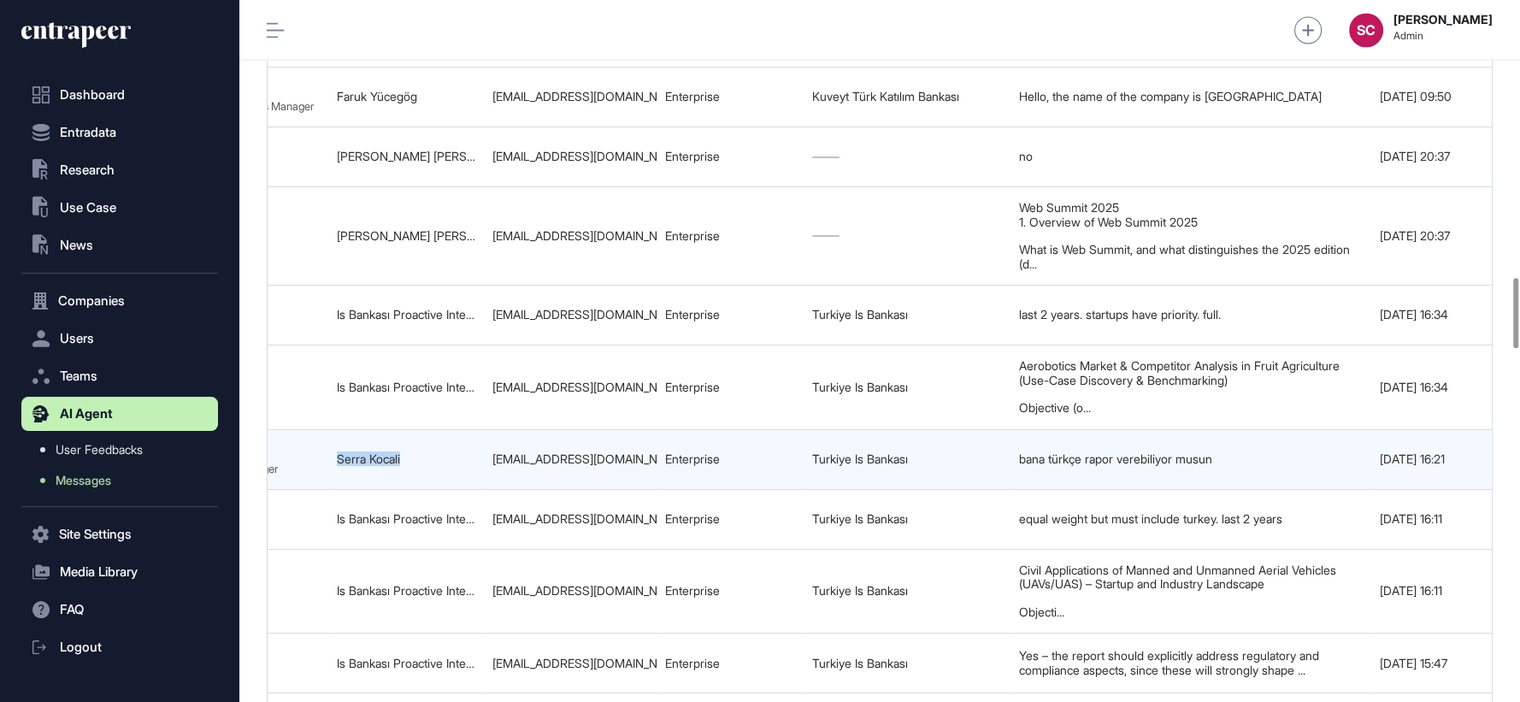
scroll to position [0, 888]
drag, startPoint x: 482, startPoint y: 455, endPoint x: 651, endPoint y: 452, distance: 168.5
click at [651, 452] on td "serra.kocali@isbank.com.tr" at bounding box center [569, 459] width 173 height 60
copy div "serra.kocali@isbank.com.tr"
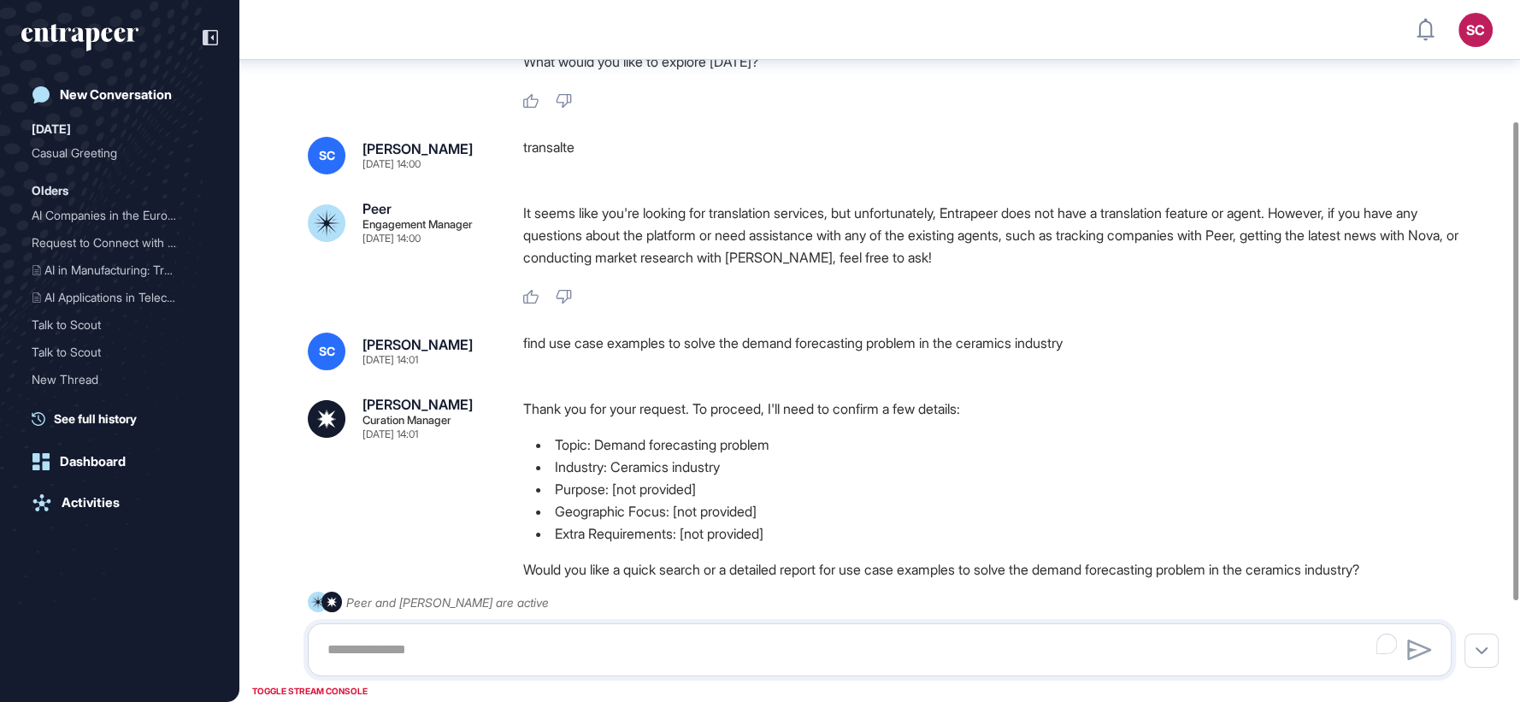
scroll to position [198, 0]
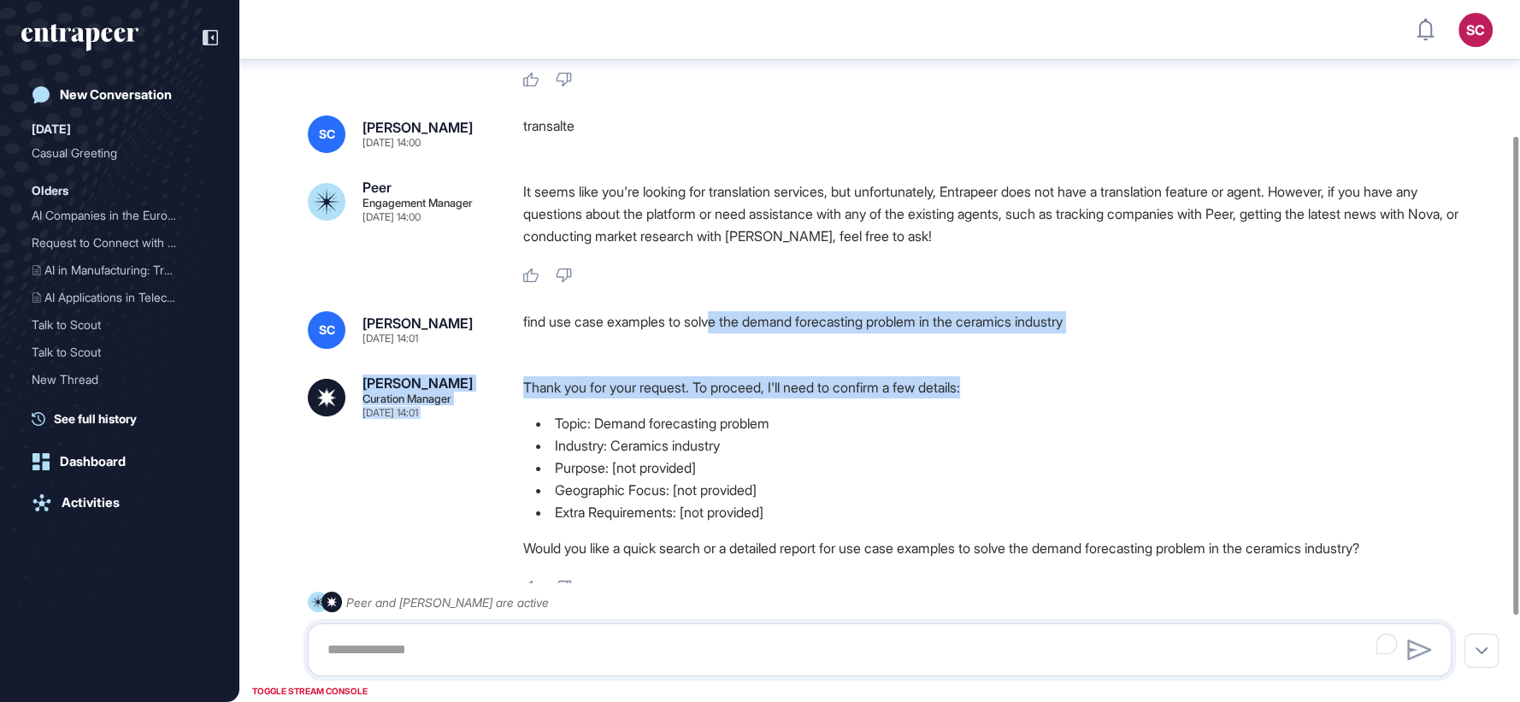
drag, startPoint x: 717, startPoint y: 312, endPoint x: 1168, endPoint y: 366, distance: 453.9
click at [1168, 366] on div "Peer Engagement Manager Sep 19, 2025 13:59 Hi! I'm Peer, your digital companion…" at bounding box center [879, 319] width 1281 height 916
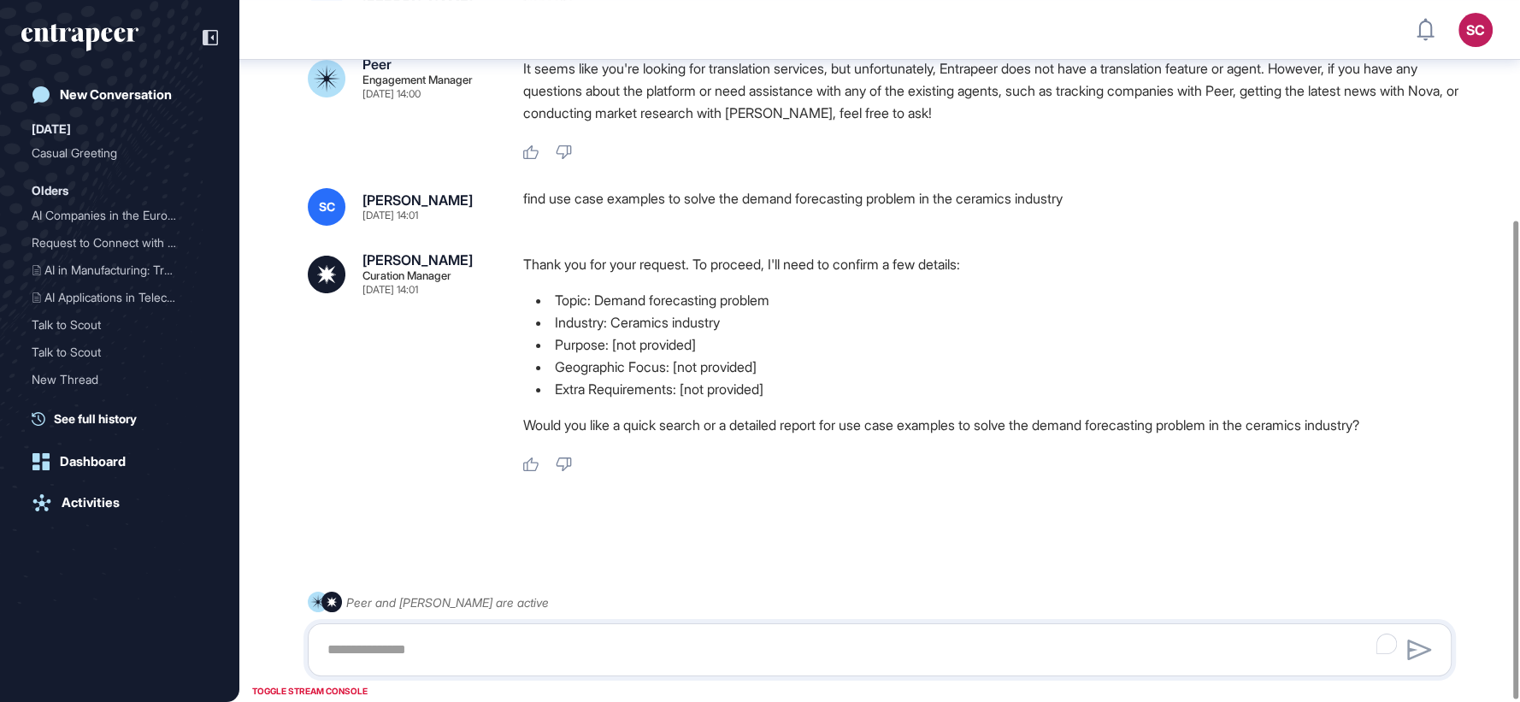
scroll to position [322, 0]
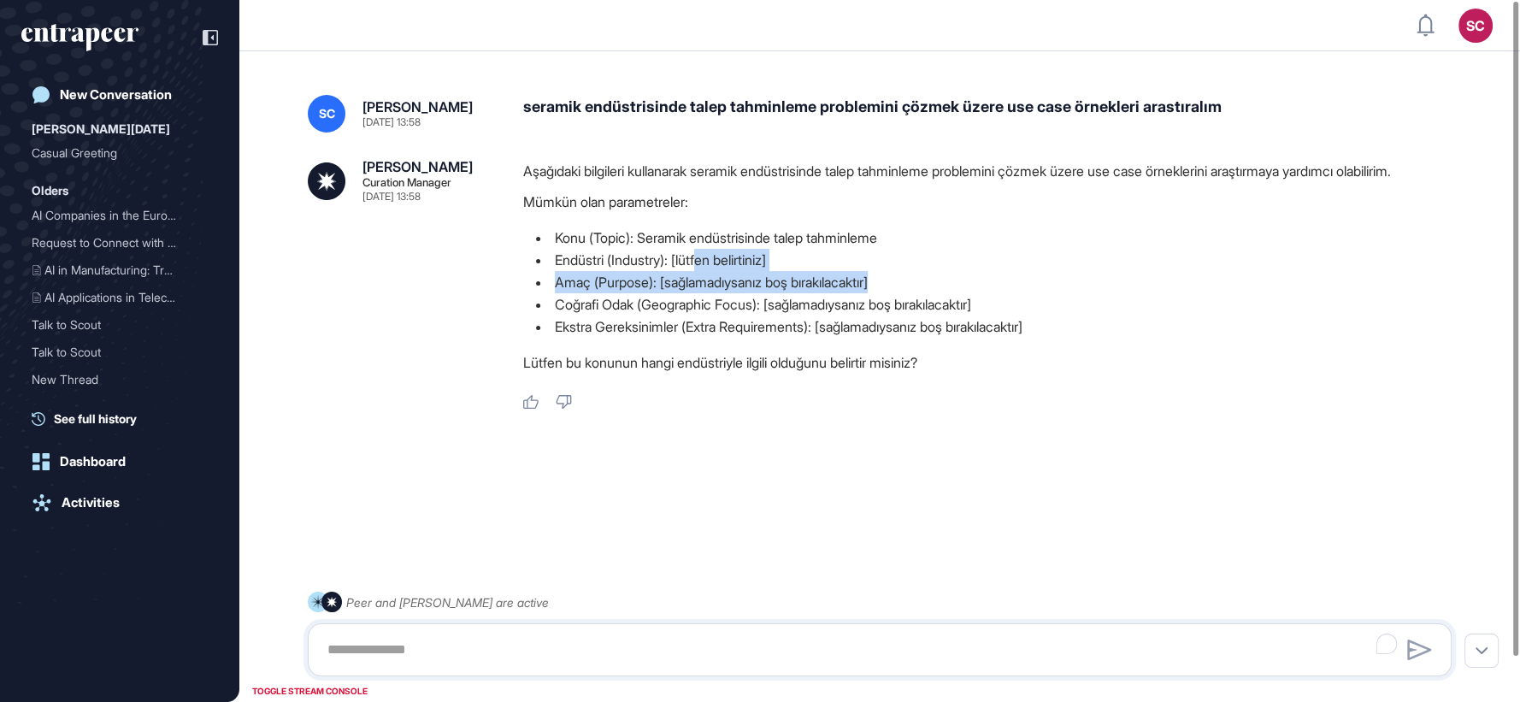
drag, startPoint x: 918, startPoint y: 275, endPoint x: 704, endPoint y: 251, distance: 215.2
click at [704, 251] on ul "Konu (Topic): Seramik endüstrisinde talep tahminleme Endüstri (Industry): [lütf…" at bounding box center [994, 282] width 942 height 111
click at [704, 251] on li "Endüstri (Industry): [lütfen belirtiniz]" at bounding box center [994, 260] width 942 height 22
click at [727, 91] on div "SC Serenay Cetinkaya Sep 19, 2025 13:58 seramik endüstrisinde talep tahminleme …" at bounding box center [879, 377] width 1281 height 632
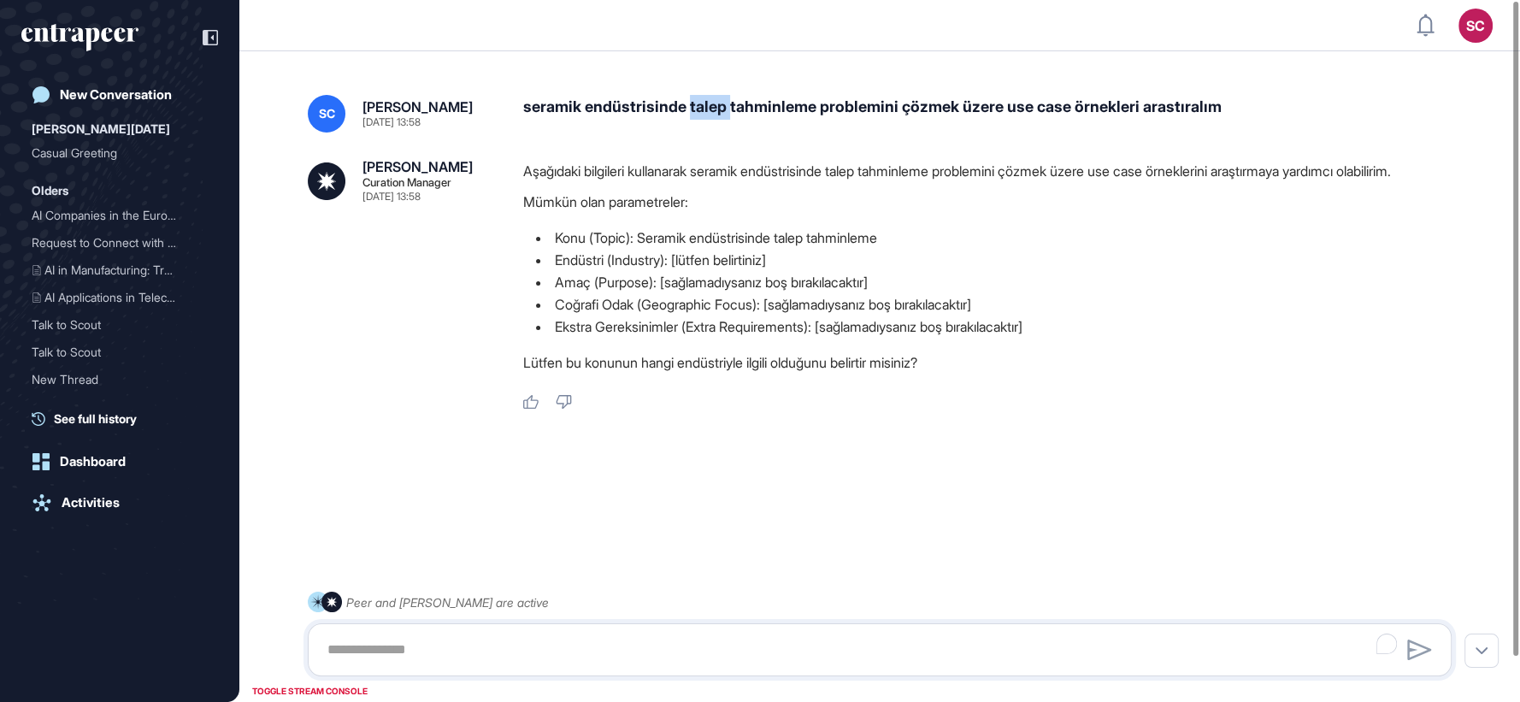
click at [727, 91] on div "SC Serenay Cetinkaya Sep 19, 2025 13:58 seramik endüstrisinde talep tahminleme …" at bounding box center [879, 377] width 1281 height 632
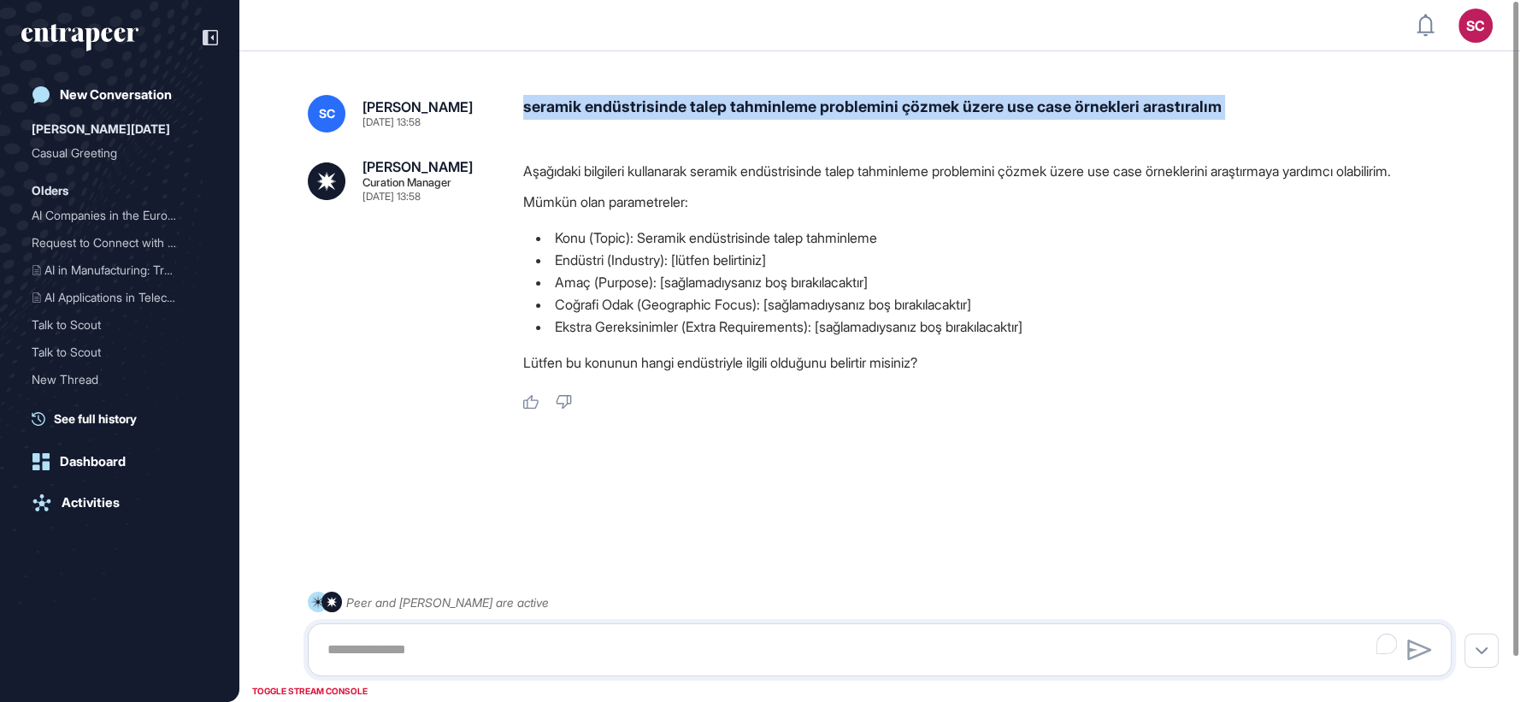
click at [727, 91] on div "SC Serenay Cetinkaya Sep 19, 2025 13:58 seramik endüstrisinde talep tahminleme …" at bounding box center [879, 377] width 1281 height 632
copy div "seramik endüstrisinde talep tahminleme problemini çözmek üzere use case örnekle…"
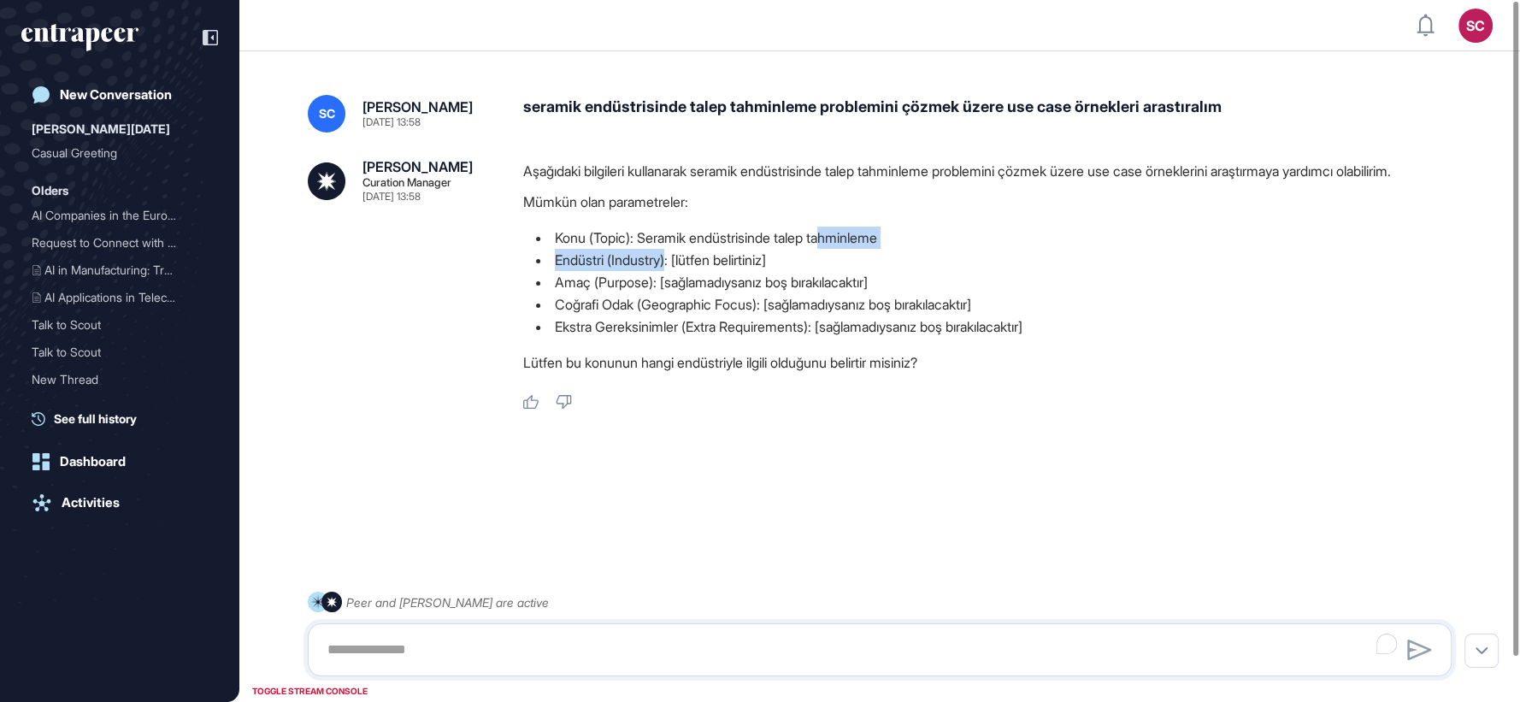
drag, startPoint x: 834, startPoint y: 249, endPoint x: 674, endPoint y: 263, distance: 160.5
click at [674, 263] on ul "Konu (Topic): Seramik endüstrisinde talep tahminleme Endüstri (Industry): [lütf…" at bounding box center [994, 282] width 942 height 111
click at [674, 263] on li "Endüstri (Industry): [lütfen belirtiniz]" at bounding box center [994, 260] width 942 height 22
drag, startPoint x: 908, startPoint y: 246, endPoint x: 700, endPoint y: 263, distance: 209.3
click at [700, 263] on ul "Konu (Topic): Seramik endüstrisinde talep tahminleme Endüstri (Industry): [lütf…" at bounding box center [994, 282] width 942 height 111
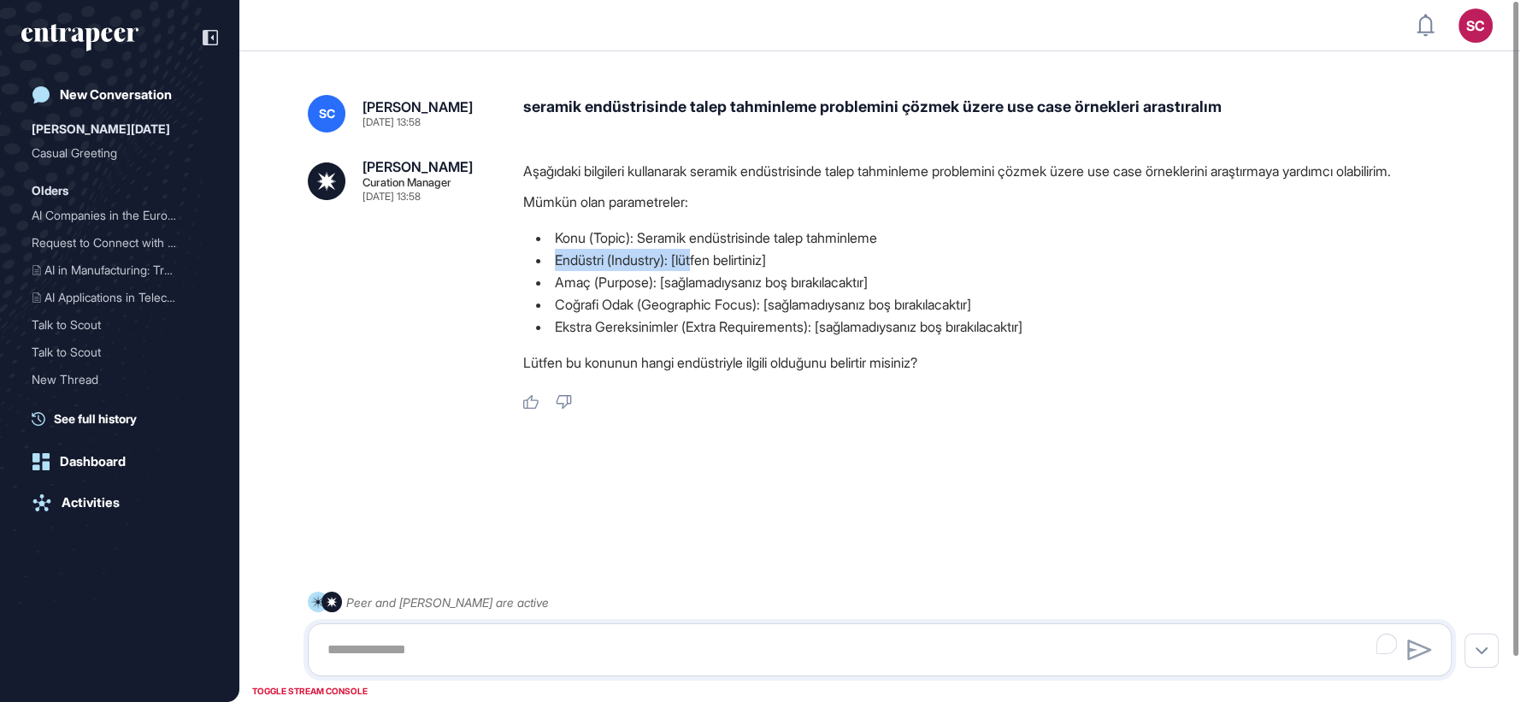
click at [700, 263] on li "Endüstri (Industry): [lütfen belirtiniz]" at bounding box center [994, 260] width 942 height 22
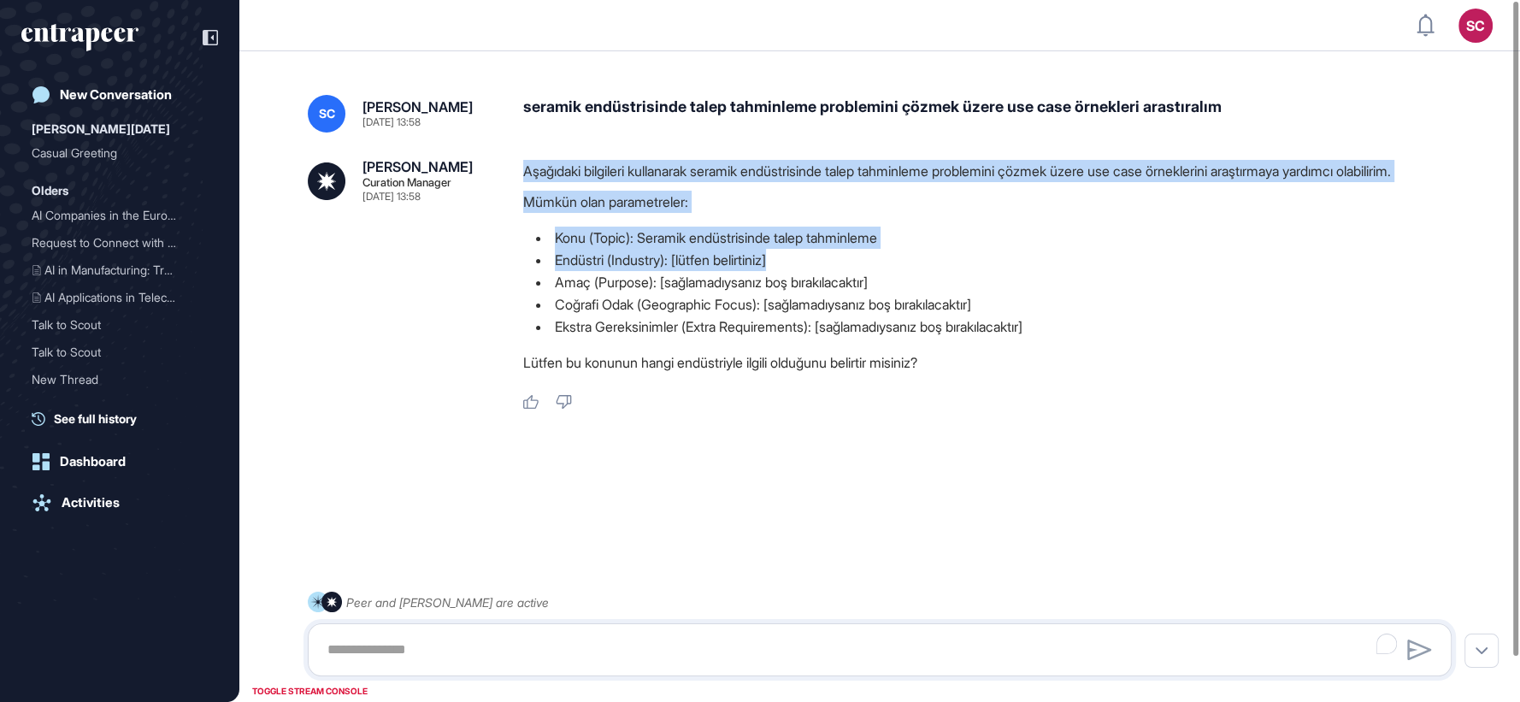
drag, startPoint x: 523, startPoint y: 172, endPoint x: 874, endPoint y: 257, distance: 360.7
click at [874, 257] on div "Aşağıdaki bilgileri kullanarak seramik endüstrisinde talep tahminleme problemin…" at bounding box center [994, 271] width 942 height 222
copy div "Aşağıdaki bilgileri kullanarak seramik endüstrisinde talep tahminleme problemin…"
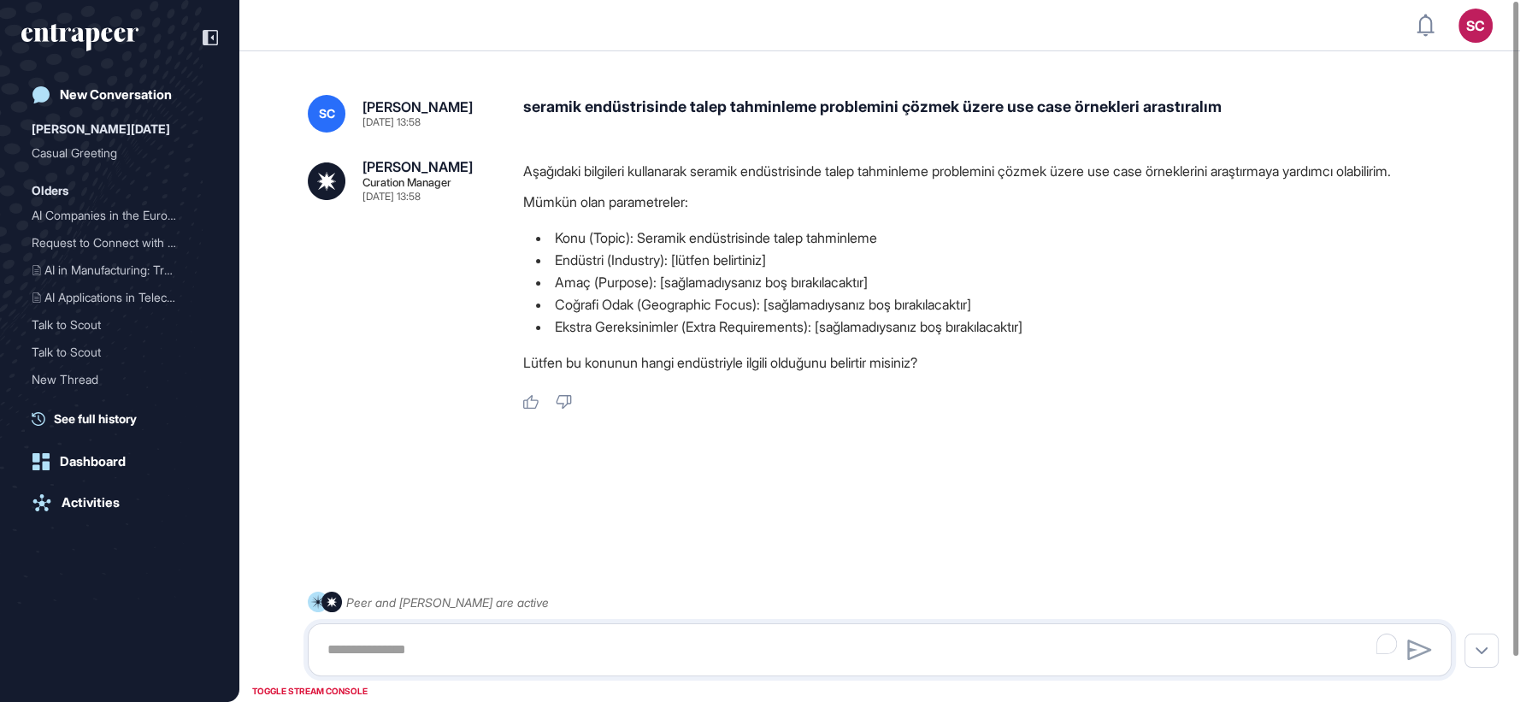
click at [831, 359] on p "Lütfen bu konunun hangi endüstriyle ilgili olduğunu belirtir misiniz?" at bounding box center [994, 362] width 942 height 22
copy div "Lütfen bu konunun hangi endüstriyle ilgili olduğunu belirtir misiniz?"
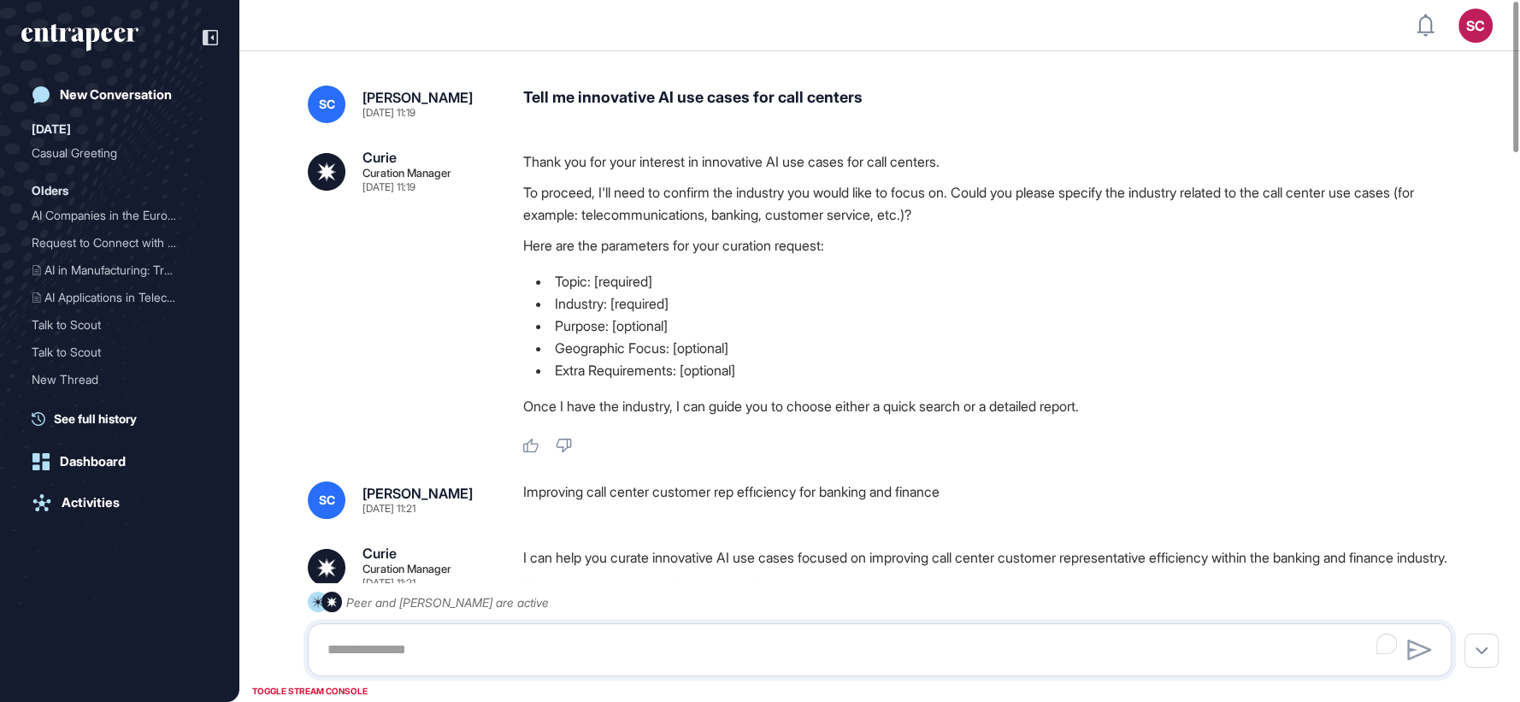
click at [851, 86] on div "Tell me innovative AI use cases for call centers" at bounding box center [994, 105] width 942 height 38
copy div "Tell me innovative AI use cases for call centers"
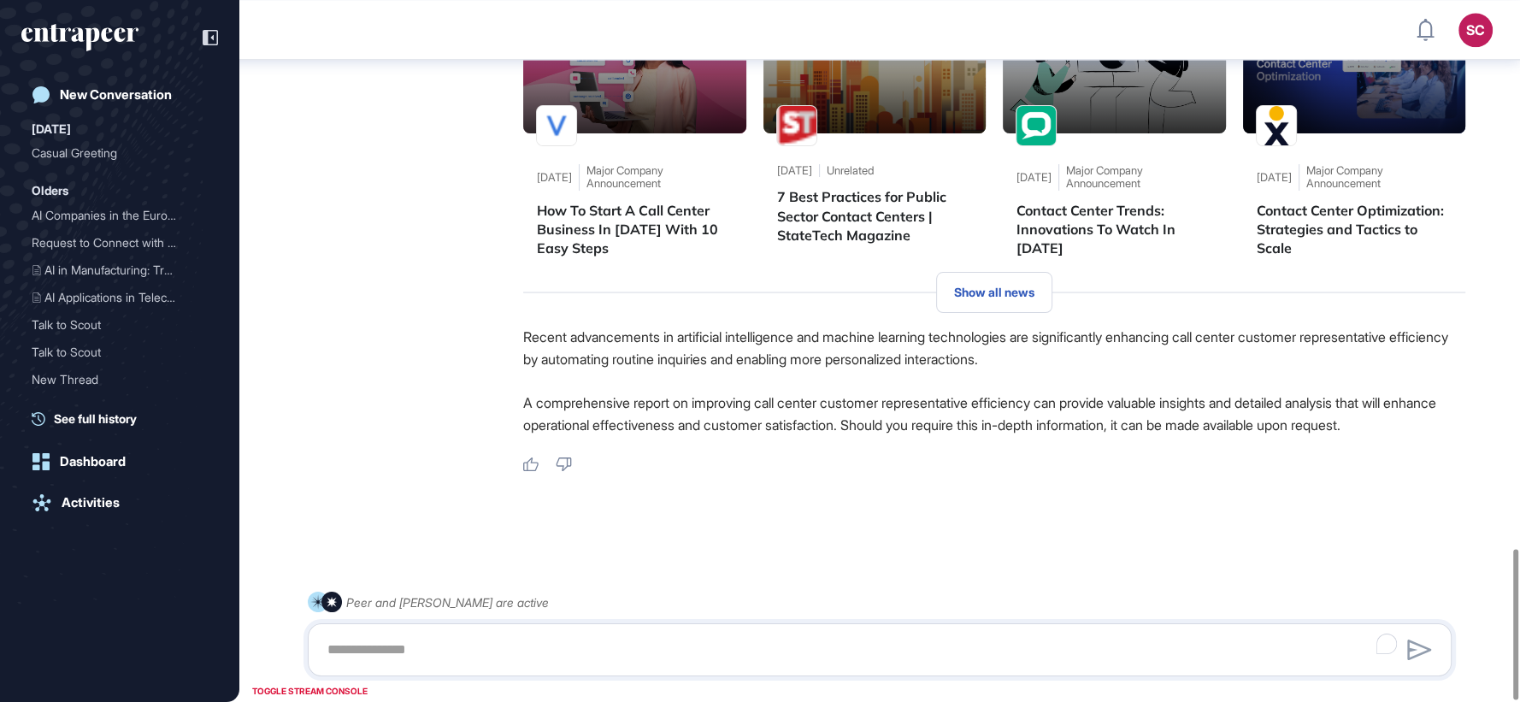
scroll to position [2558, 0]
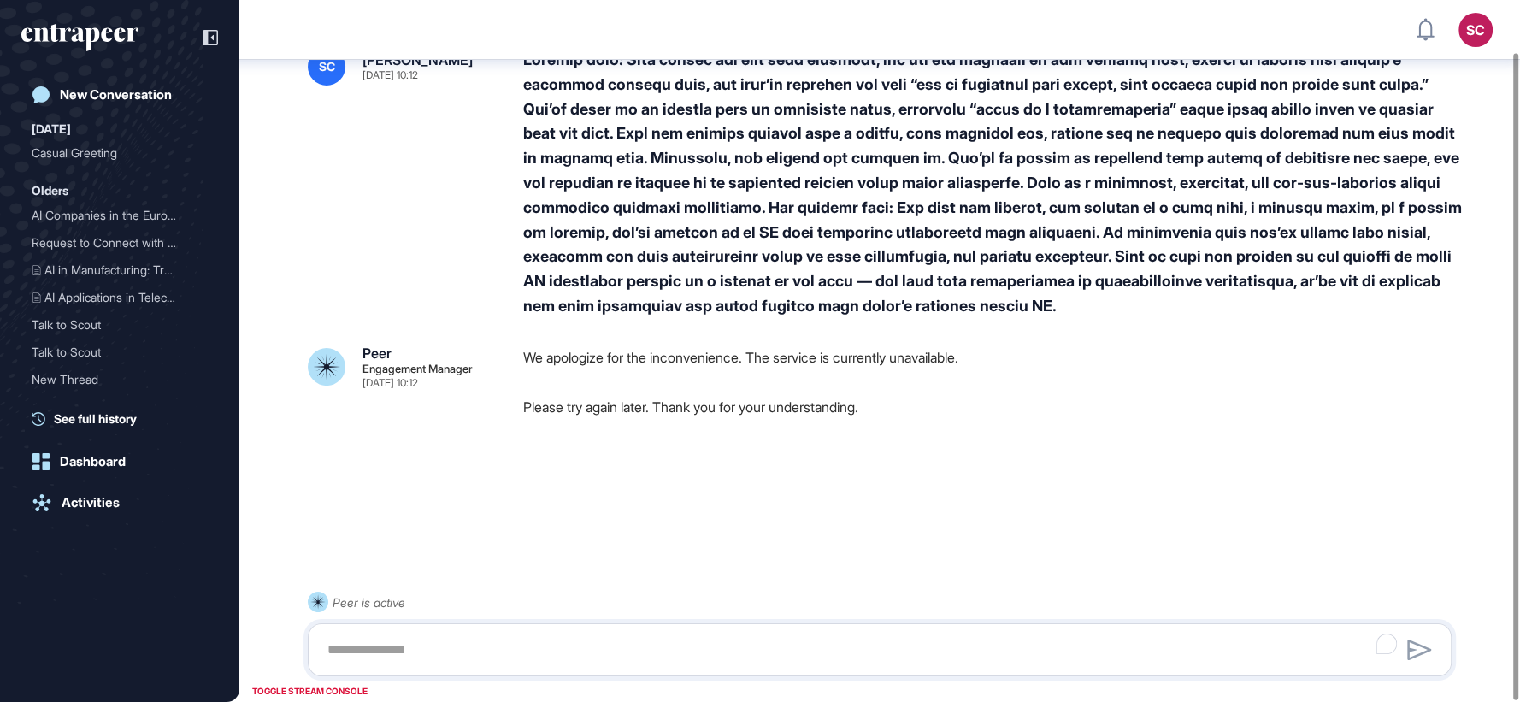
scroll to position [56, 0]
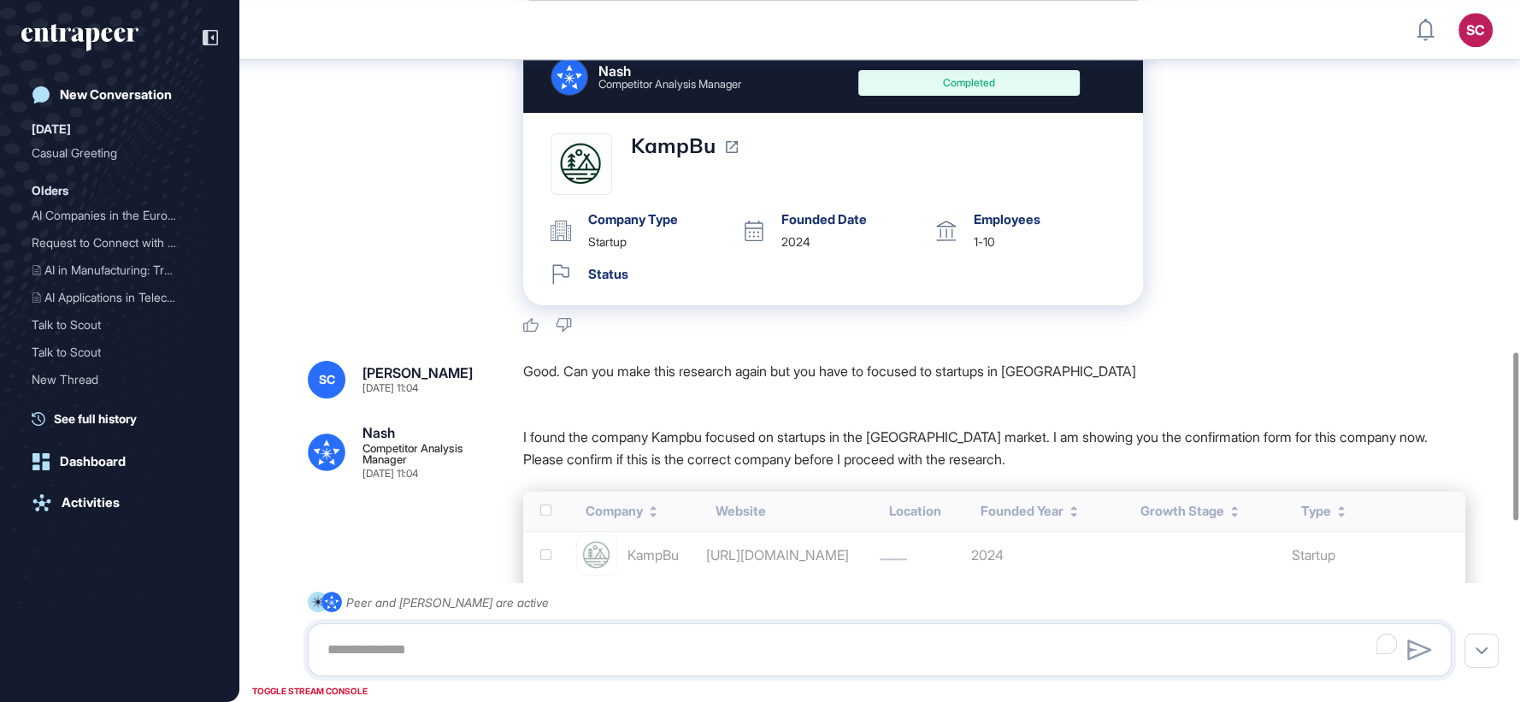
scroll to position [1528, 0]
drag, startPoint x: 808, startPoint y: 363, endPoint x: 879, endPoint y: 364, distance: 71.0
click at [879, 364] on div "Good. Can you make this research again but you have to focused to startups in t…" at bounding box center [994, 379] width 942 height 38
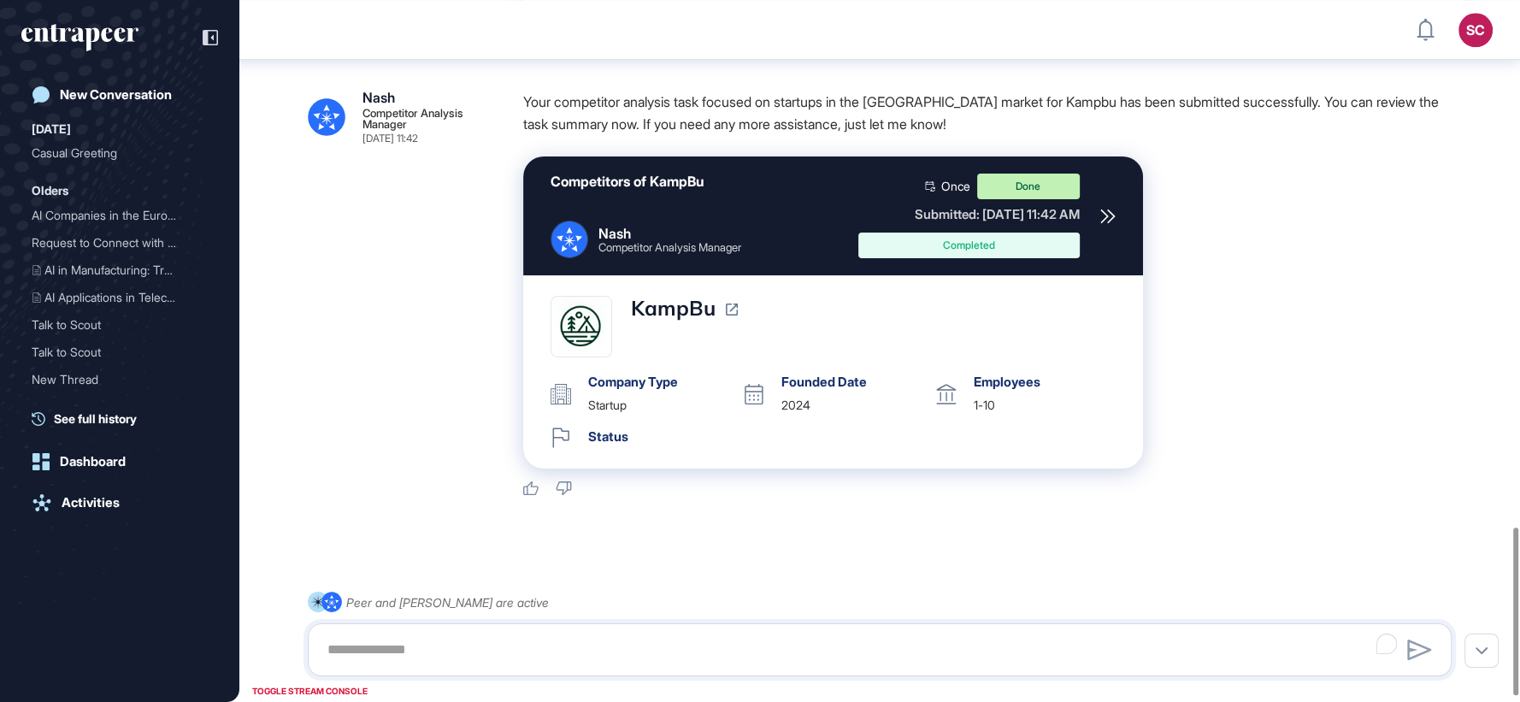
scroll to position [2217, 0]
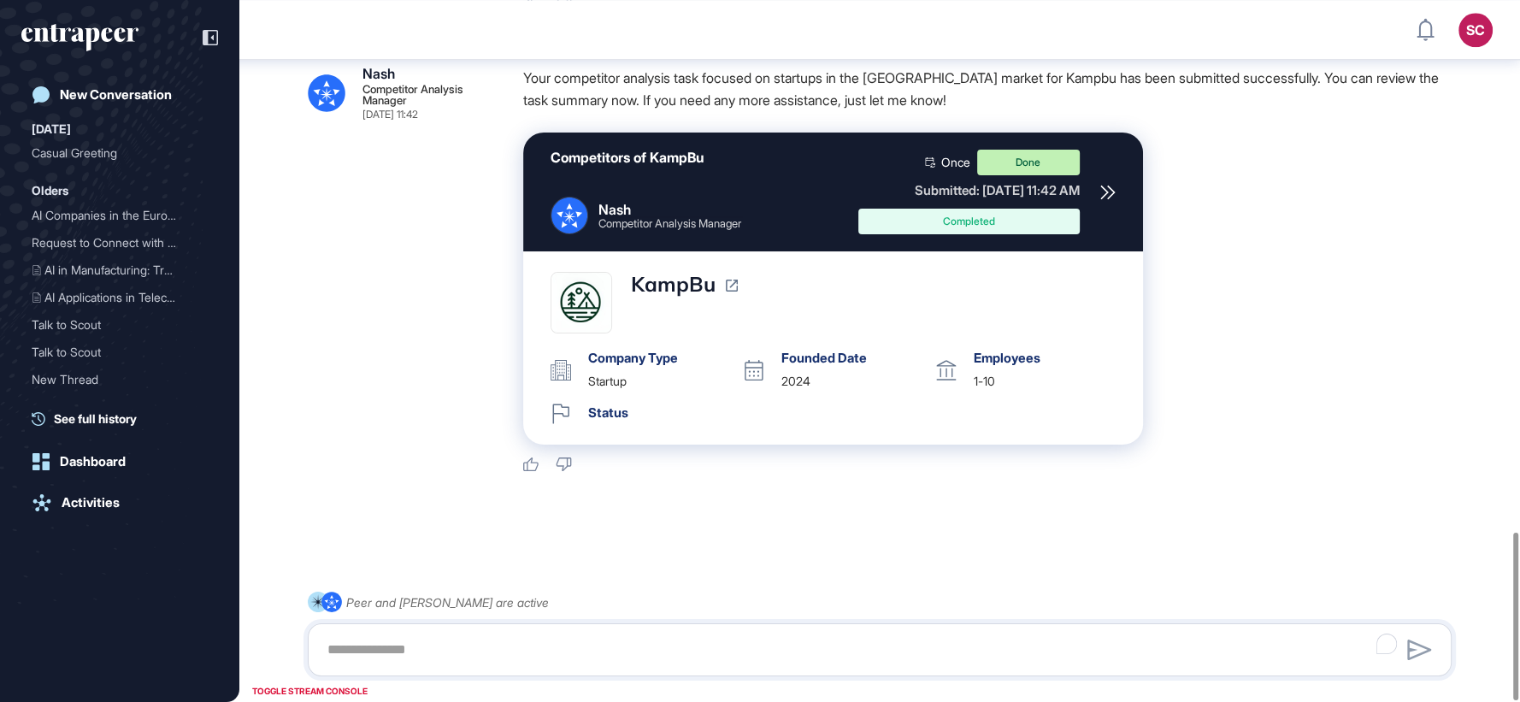
click at [733, 280] on icon at bounding box center [732, 286] width 12 height 12
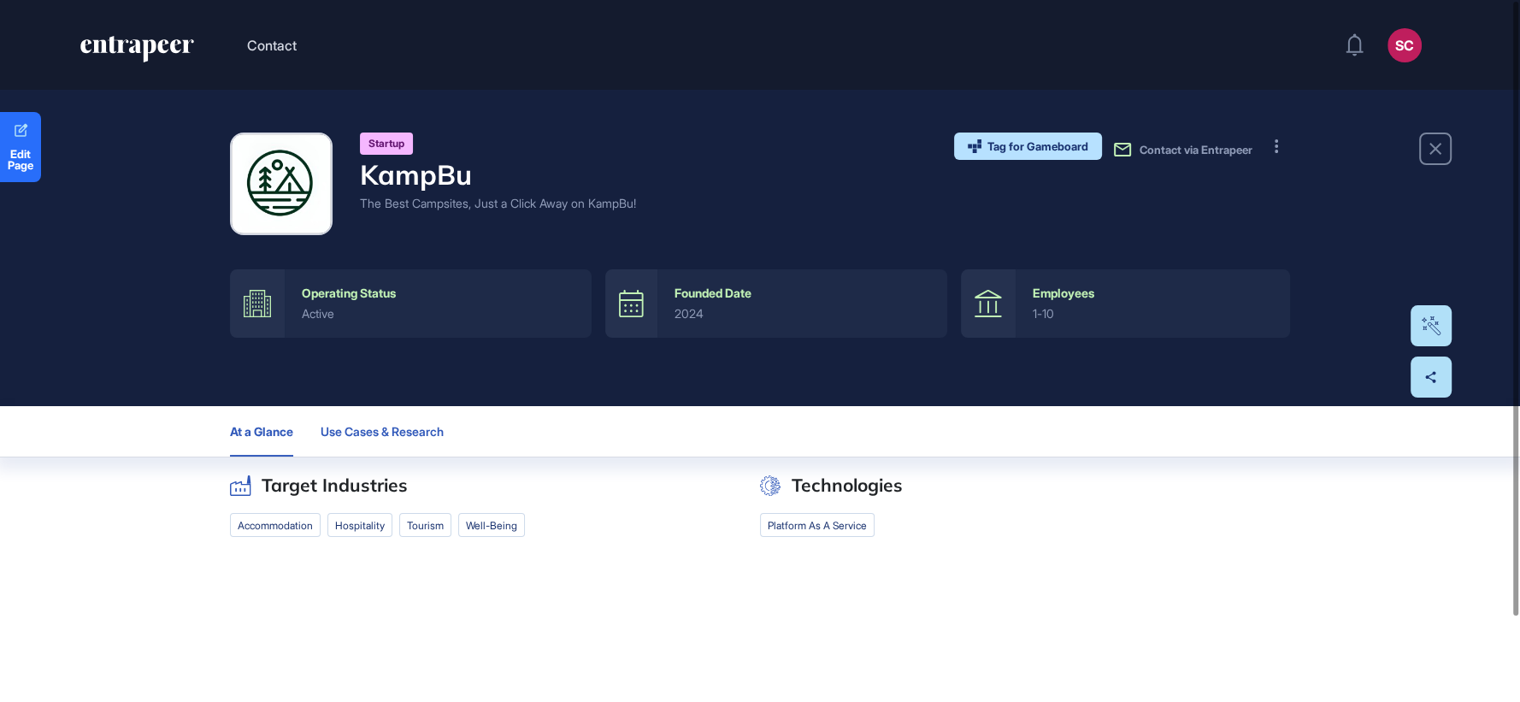
click at [385, 437] on span "Use Cases & Research" at bounding box center [382, 432] width 123 height 14
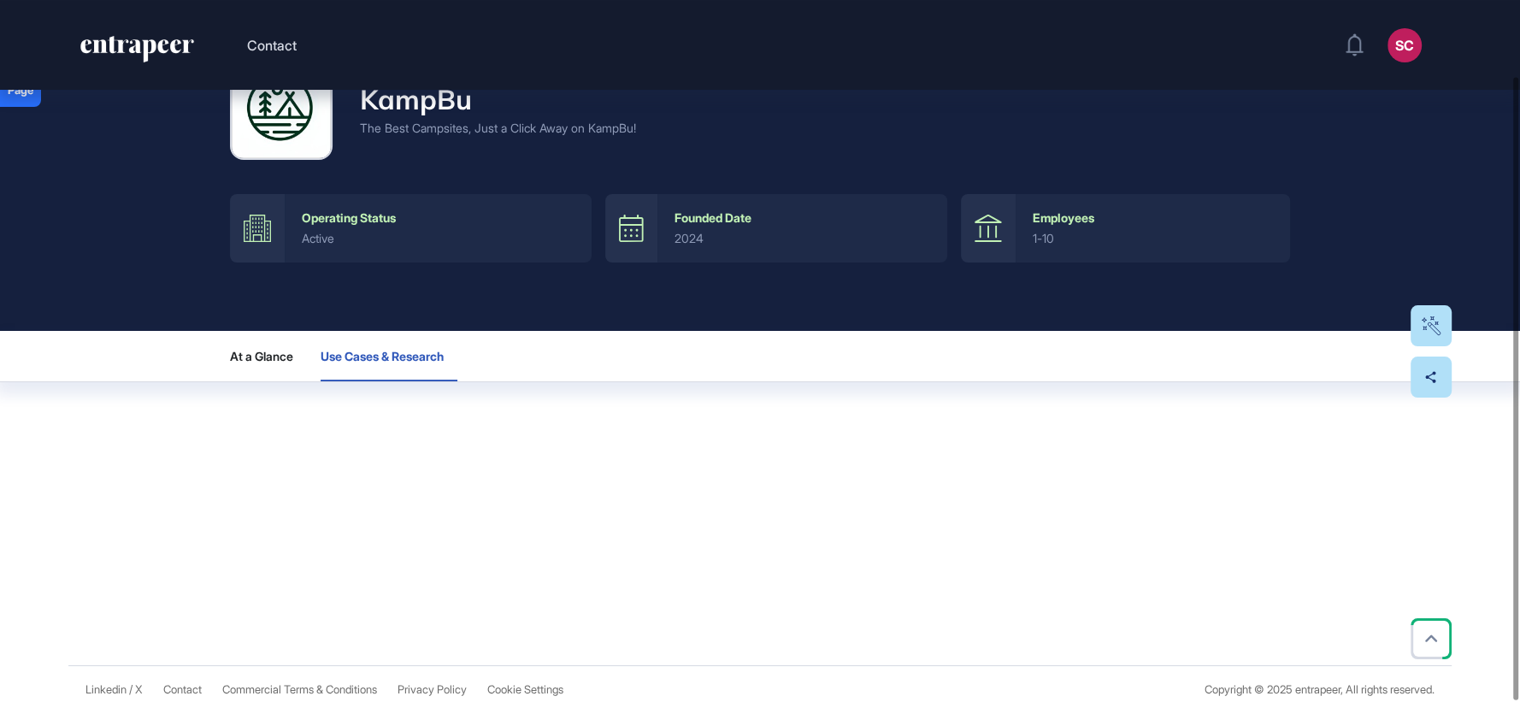
scroll to position [86, 0]
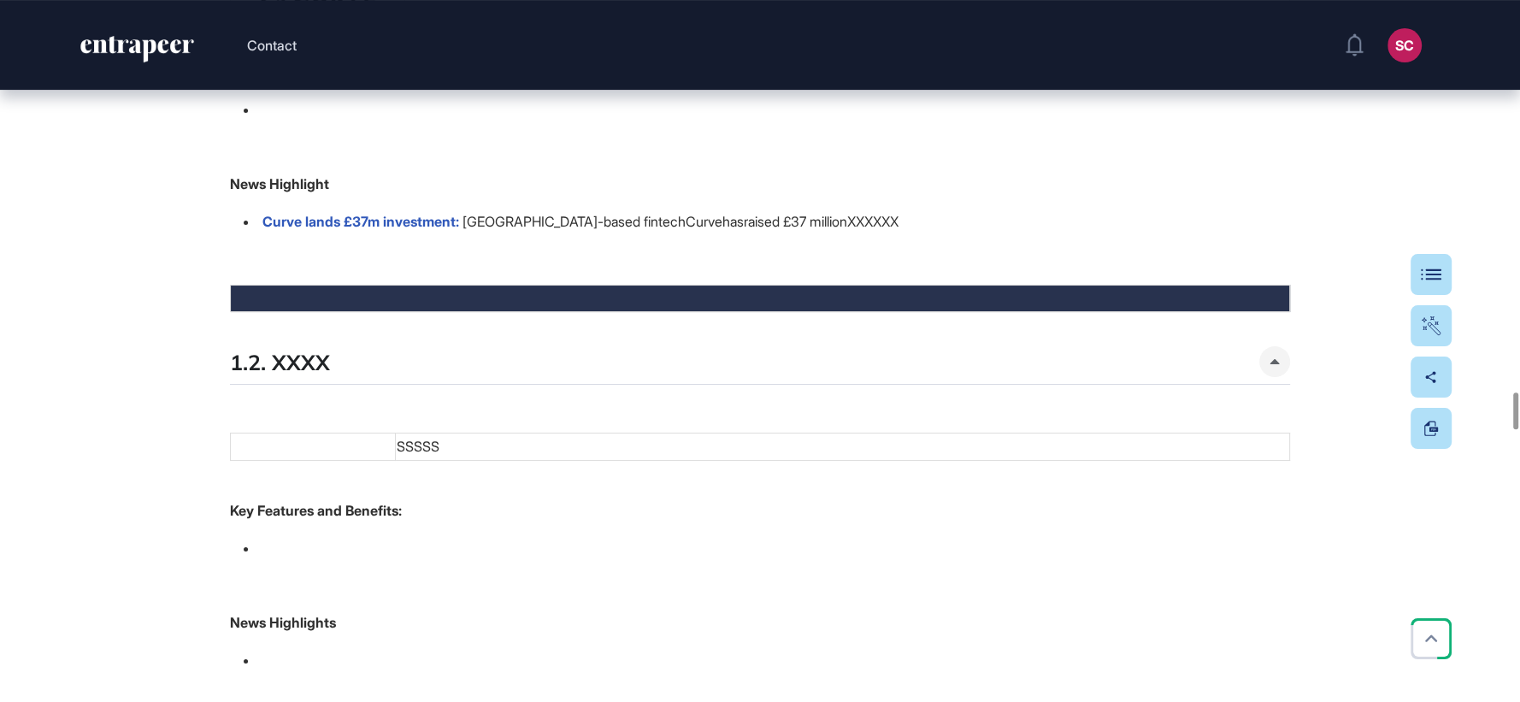
scroll to position [7696, 0]
